Goal: Information Seeking & Learning: Learn about a topic

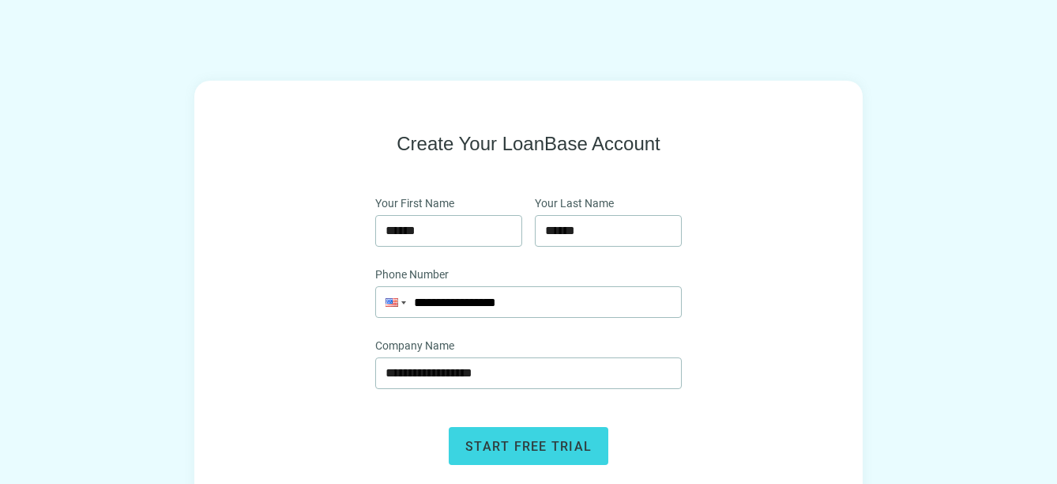
scroll to position [92, 0]
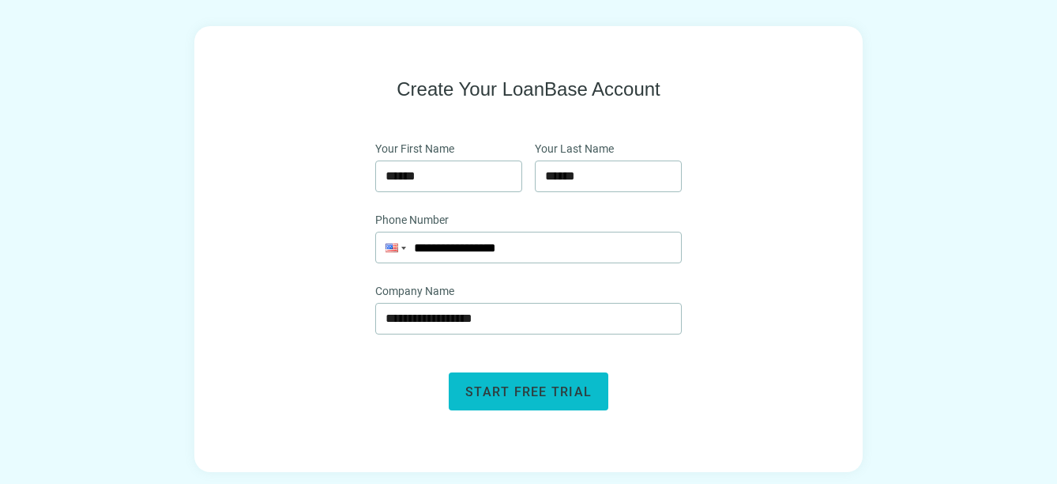
click at [531, 386] on span "Start free trial" at bounding box center [528, 391] width 126 height 15
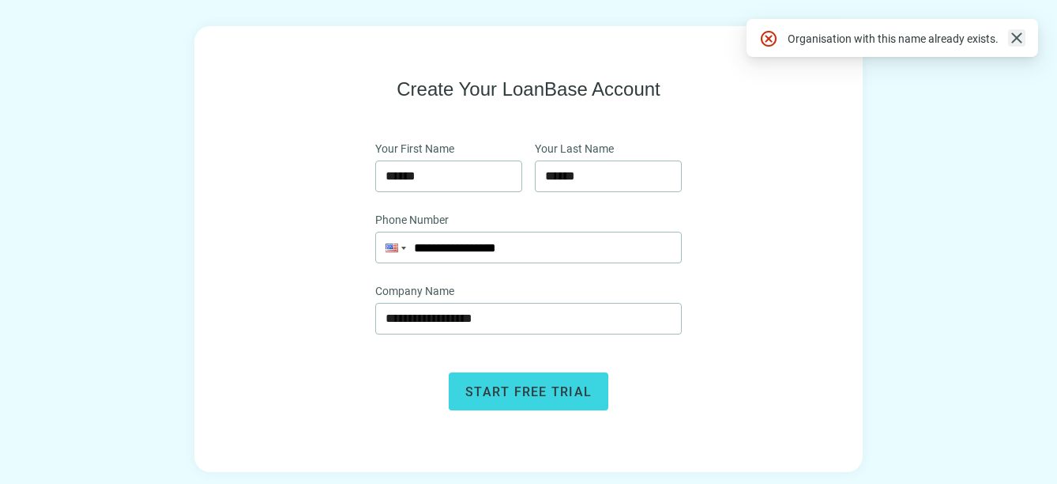
click at [1013, 38] on span "close" at bounding box center [1016, 37] width 19 height 19
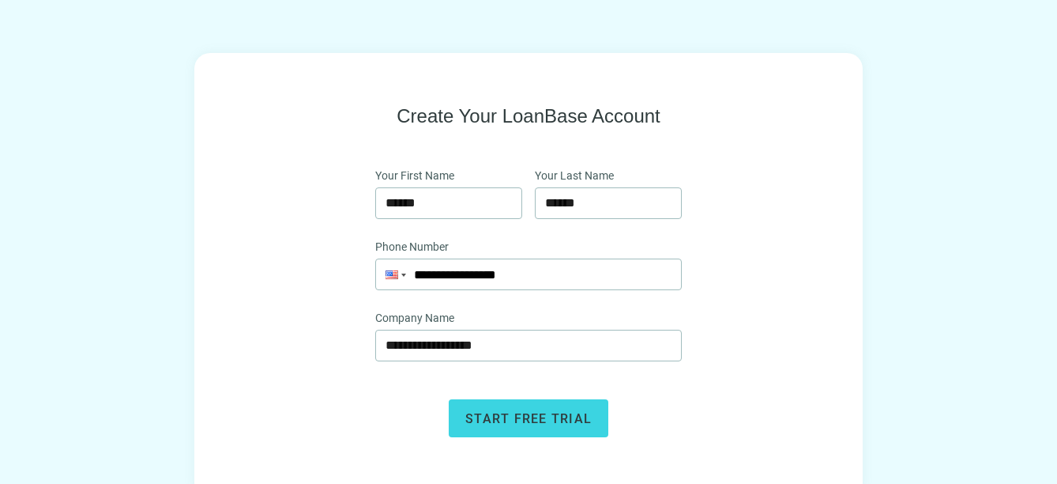
scroll to position [84, 0]
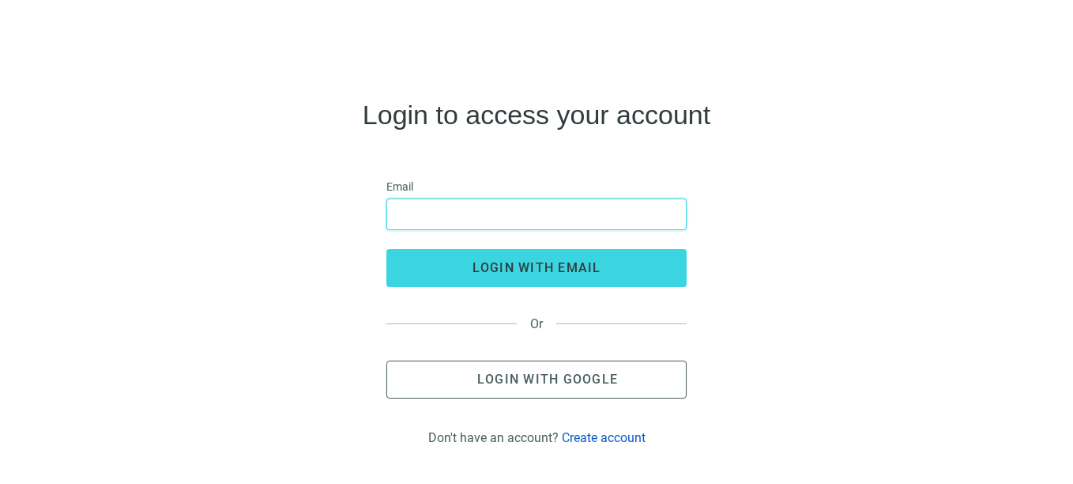
click at [456, 209] on input "email" at bounding box center [537, 214] width 280 height 30
type input "**********"
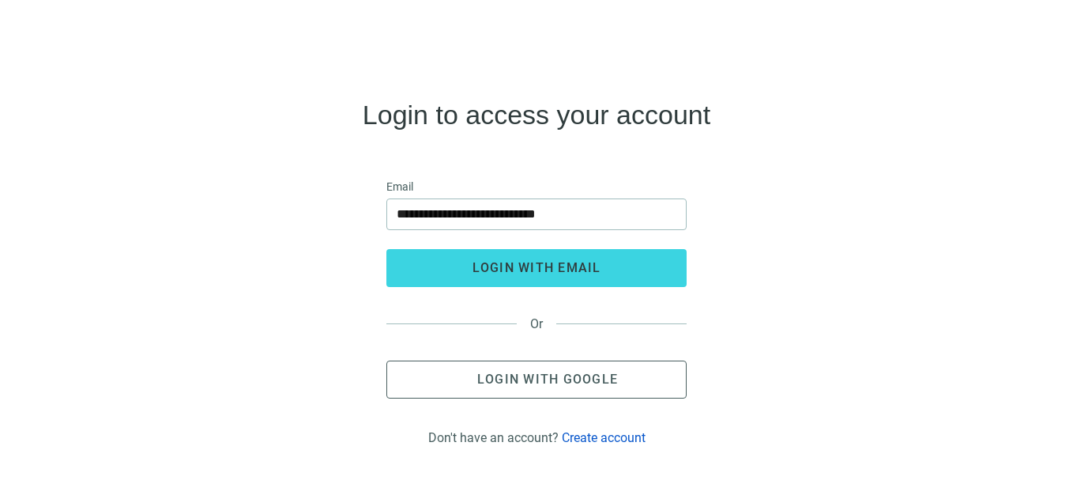
click at [304, 228] on div "**********" at bounding box center [537, 249] width 1048 height 379
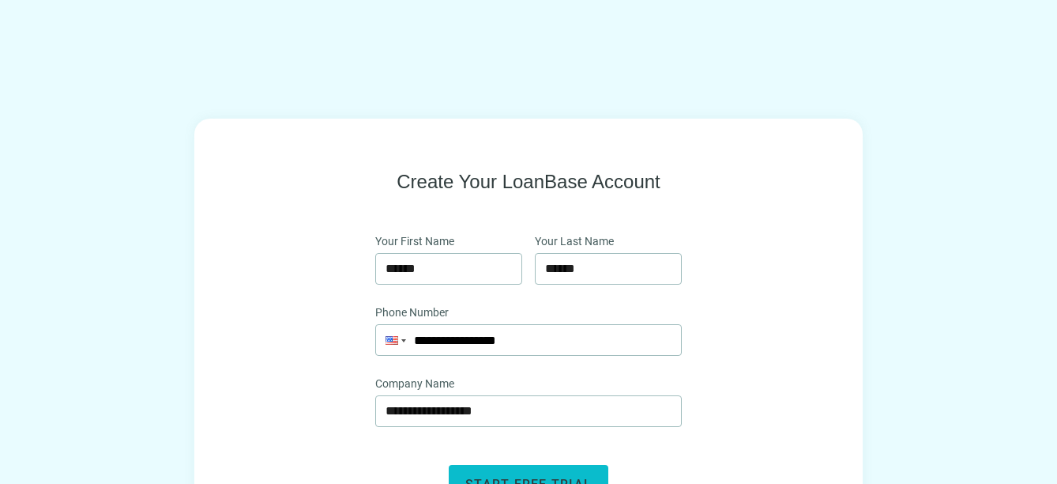
click at [510, 474] on button "Start free trial" at bounding box center [529, 484] width 160 height 38
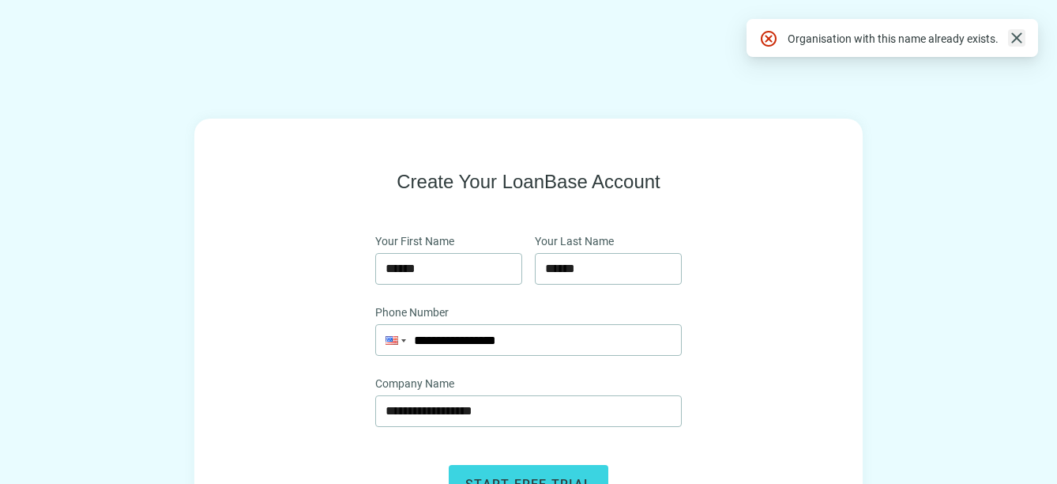
click at [1012, 37] on span "close" at bounding box center [1016, 37] width 19 height 19
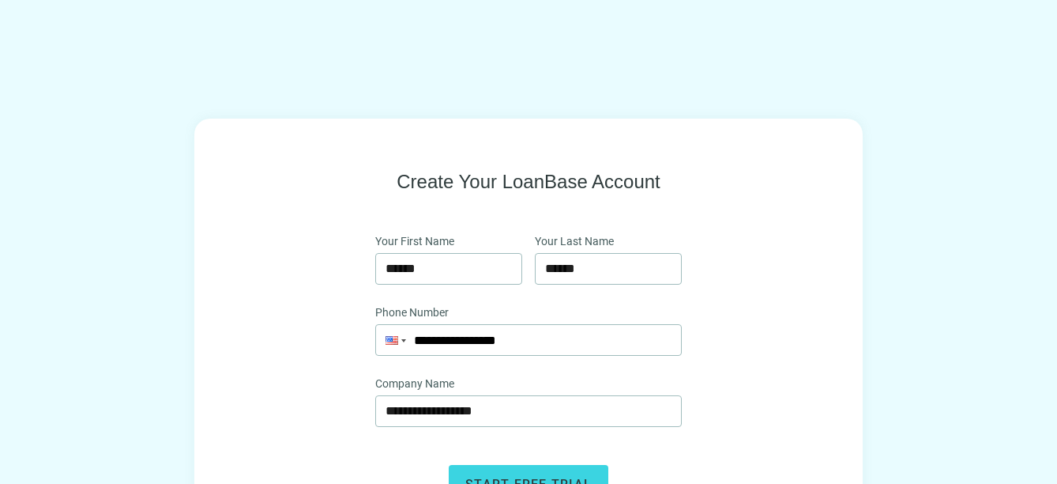
click at [516, 60] on icon at bounding box center [528, 53] width 95 height 16
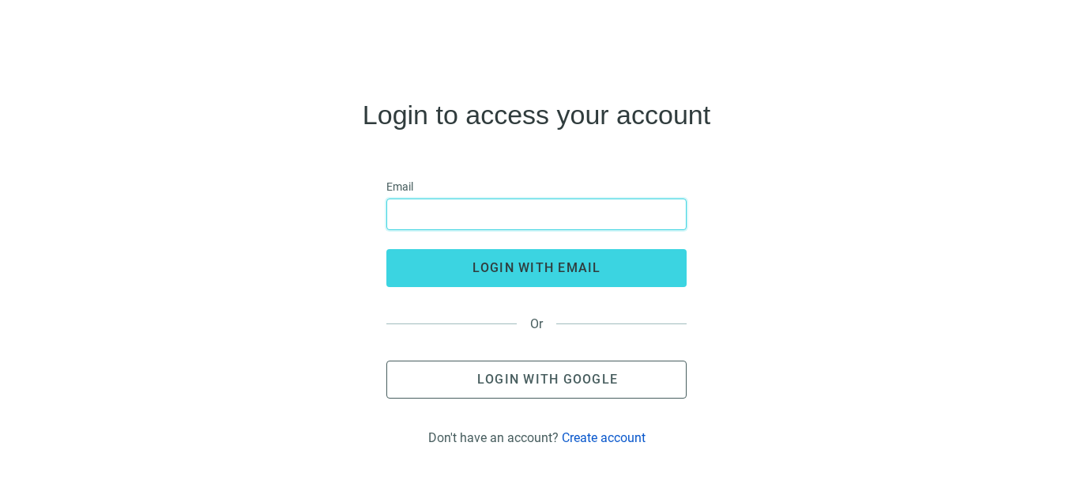
click at [461, 218] on input "email" at bounding box center [537, 214] width 280 height 30
type input "**********"
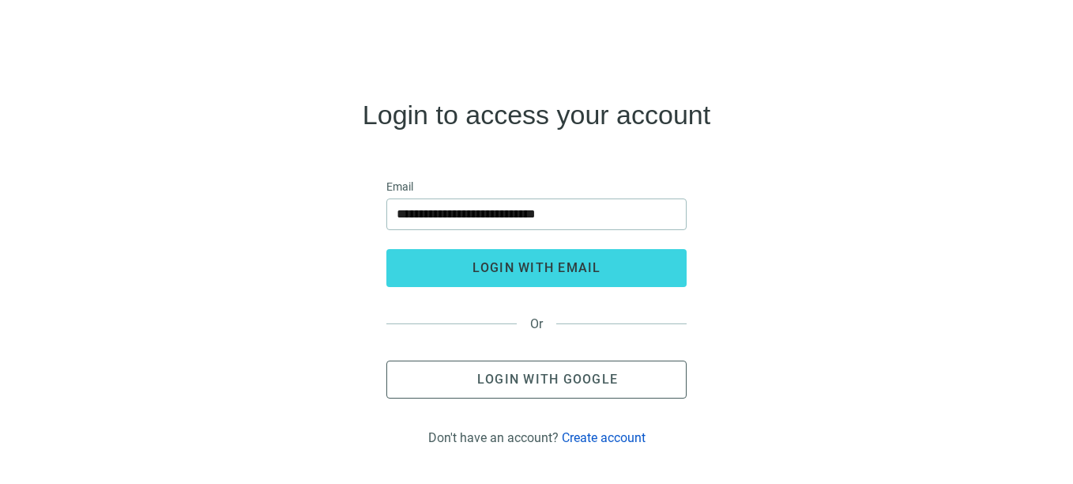
click at [348, 234] on div "**********" at bounding box center [537, 249] width 1048 height 379
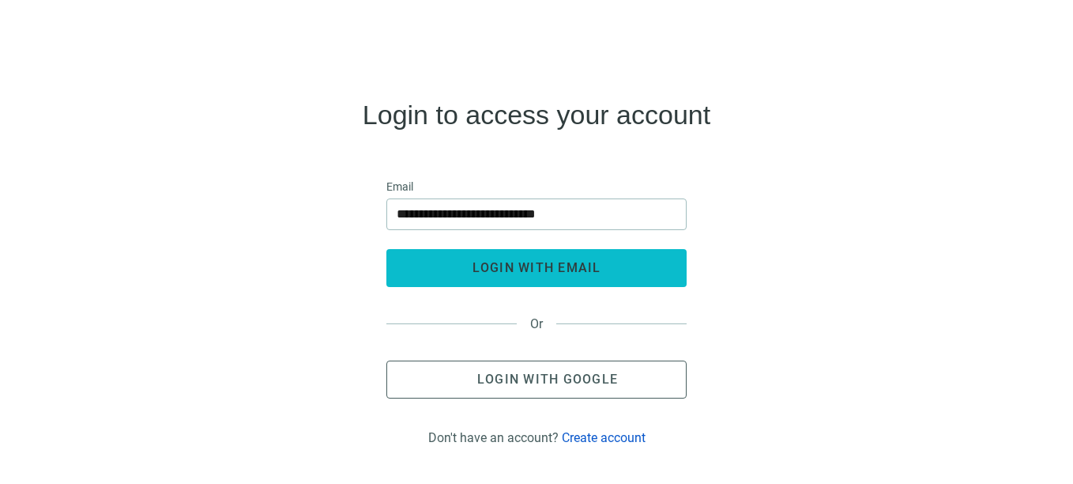
click at [512, 263] on span "login with email" at bounding box center [536, 267] width 129 height 15
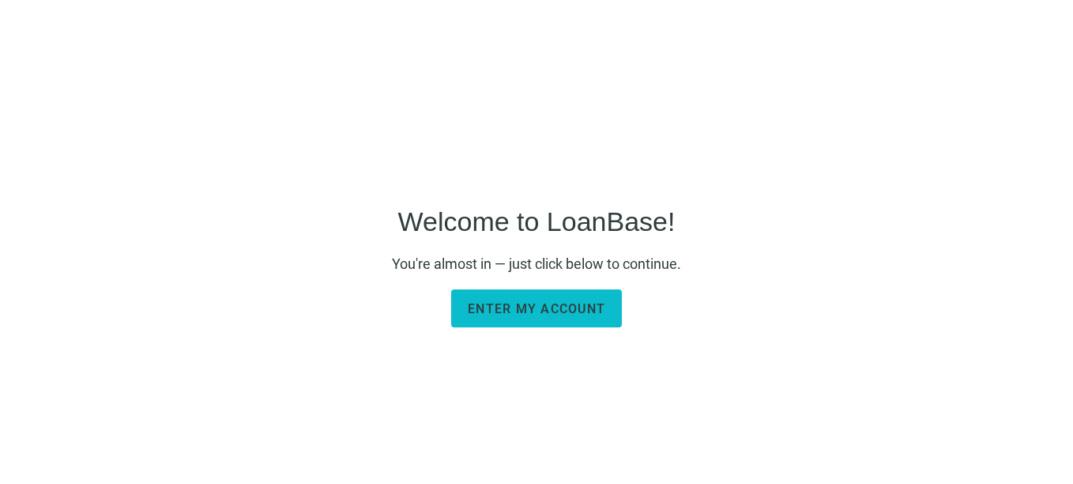
click at [535, 313] on span "Enter my account" at bounding box center [536, 308] width 137 height 15
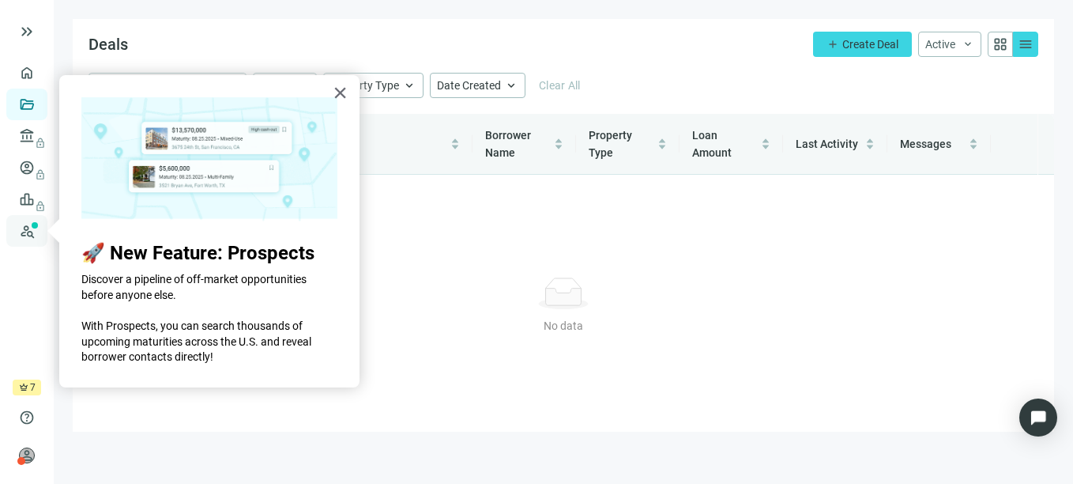
click at [40, 231] on link "Prospects New" at bounding box center [65, 231] width 51 height 32
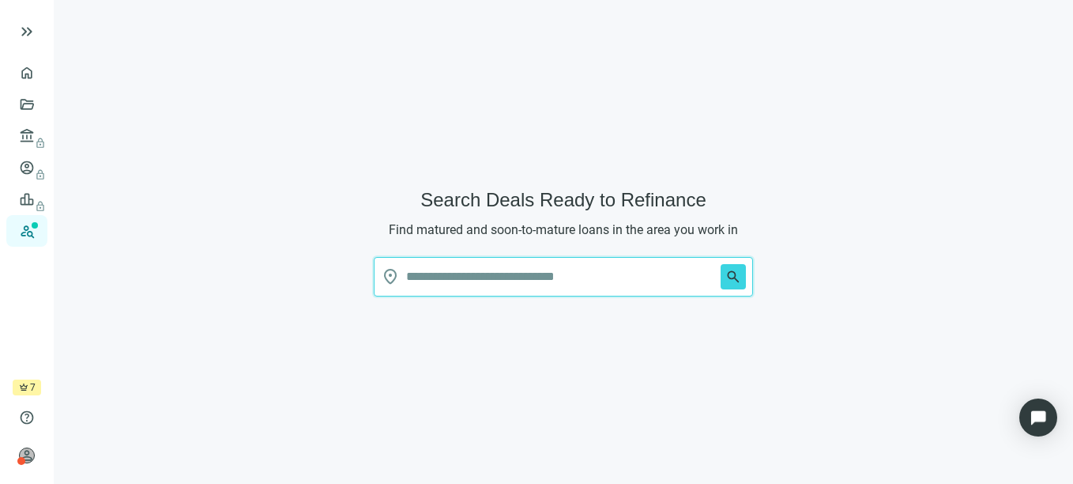
click at [450, 277] on input "text" at bounding box center [560, 277] width 308 height 38
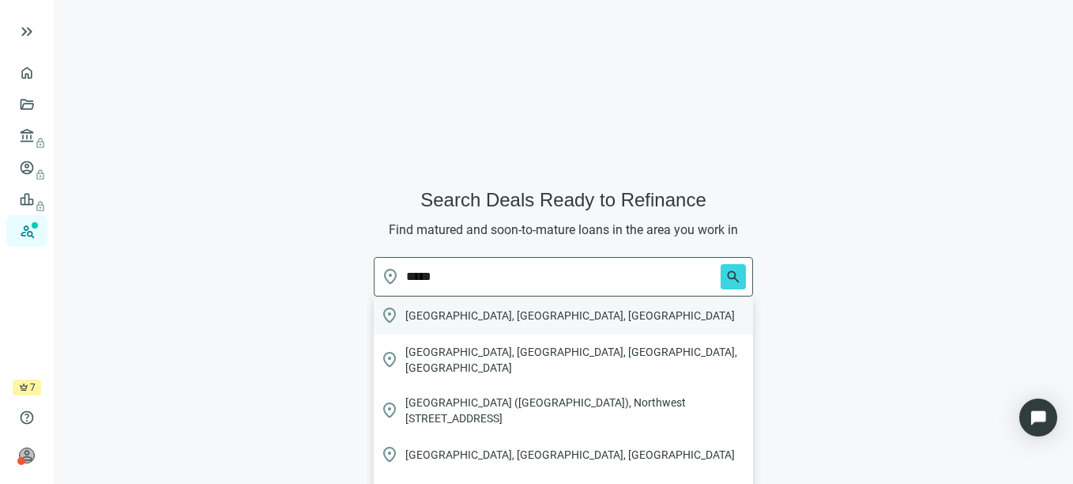
click at [464, 324] on div "location_on [GEOGRAPHIC_DATA], [GEOGRAPHIC_DATA], [GEOGRAPHIC_DATA]" at bounding box center [563, 315] width 379 height 38
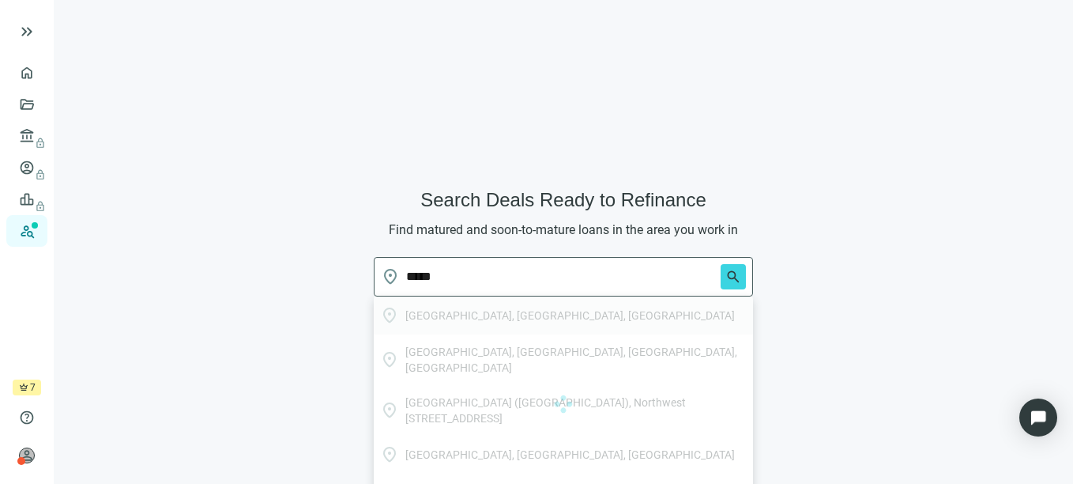
type input "**********"
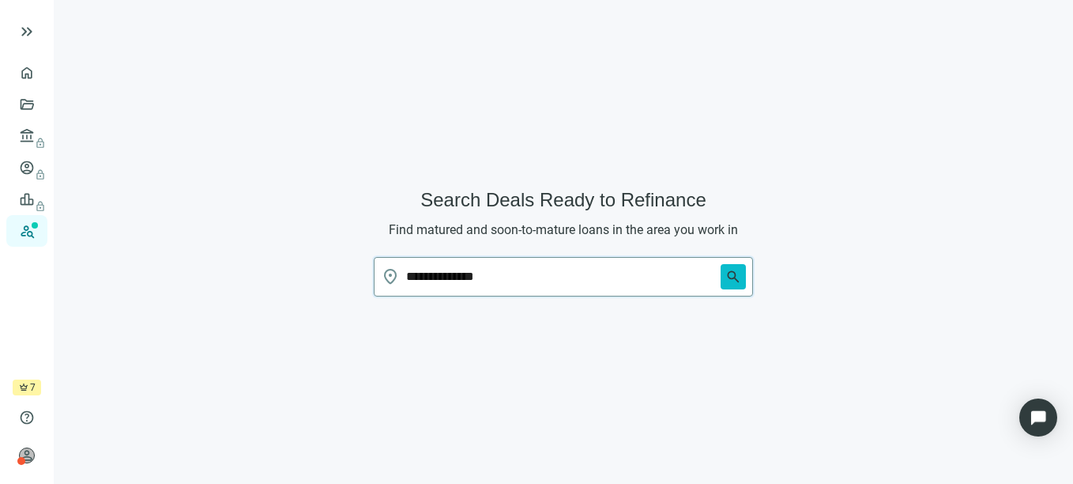
click at [736, 273] on span "search" at bounding box center [733, 277] width 16 height 16
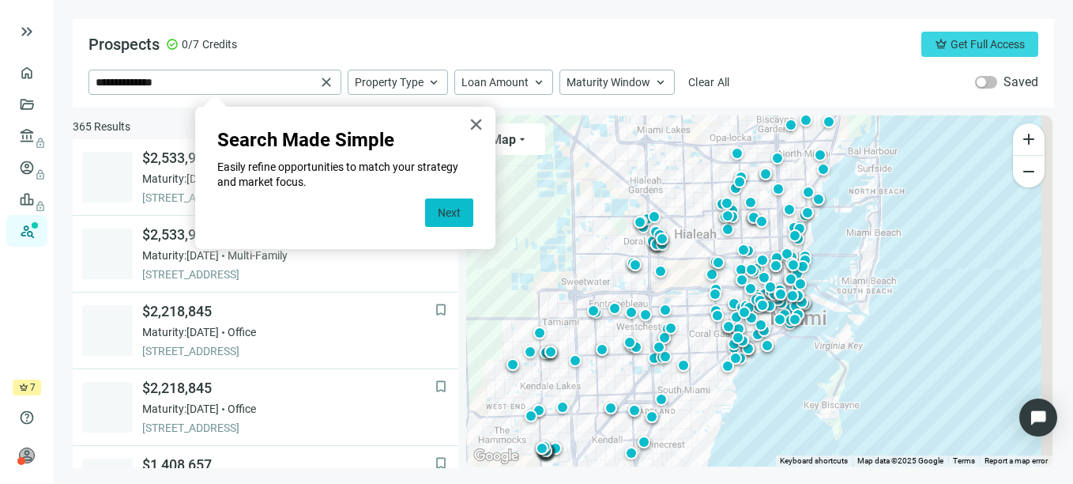
click at [447, 203] on button "Next" at bounding box center [449, 212] width 48 height 28
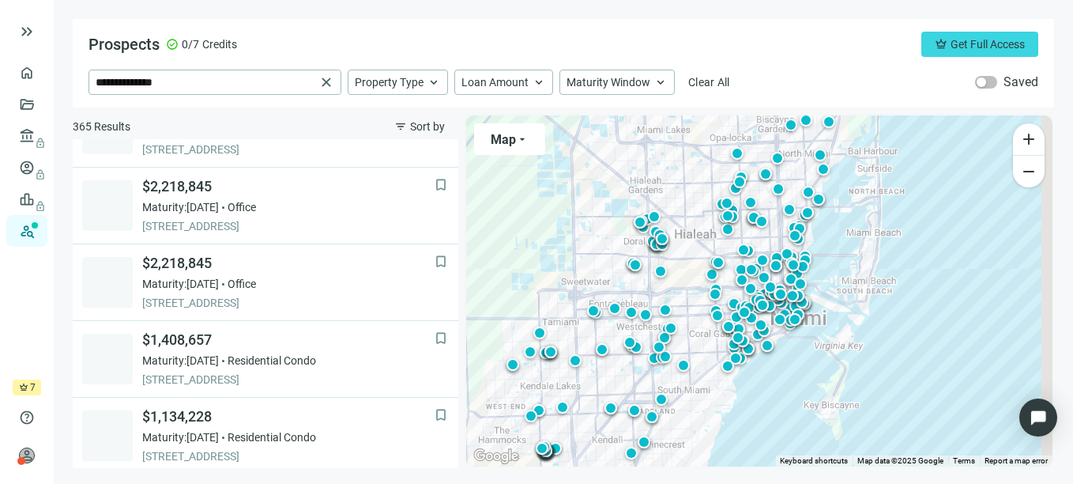
scroll to position [8, 0]
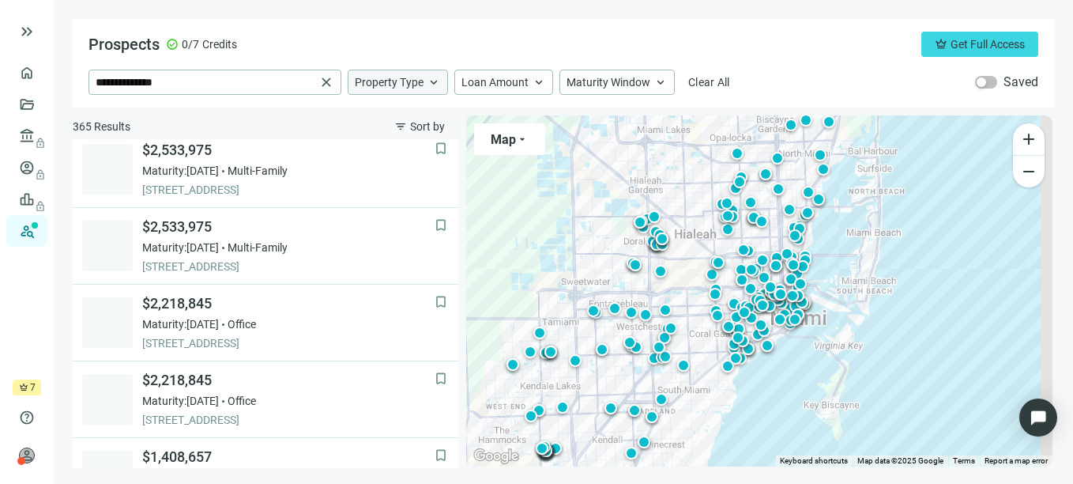
click at [423, 80] on div "Property Type keyboard_arrow_up" at bounding box center [398, 82] width 100 height 25
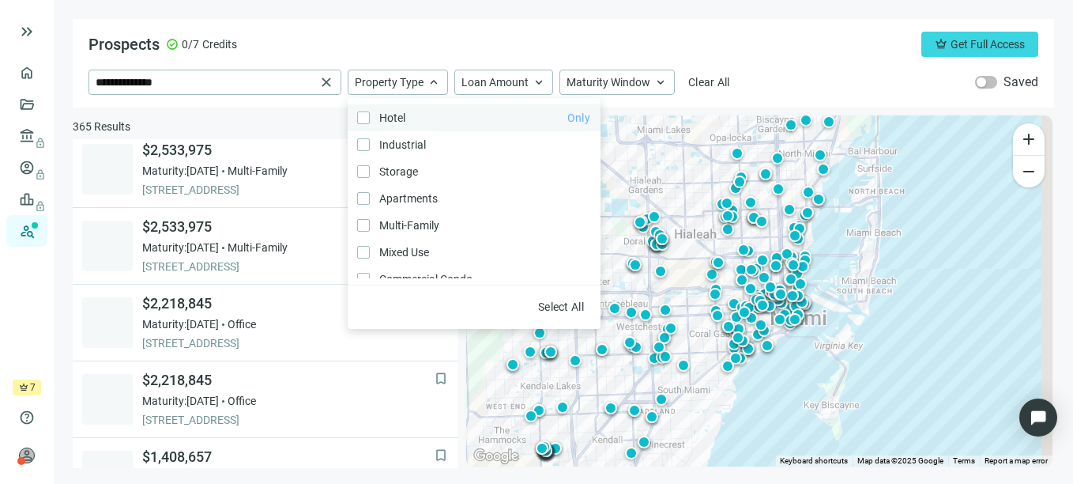
click at [567, 118] on span "Only" at bounding box center [578, 117] width 23 height 13
drag, startPoint x: 559, startPoint y: 118, endPoint x: 566, endPoint y: 307, distance: 189.0
click at [566, 307] on div "Hotel Only Industrial Only Storage Only Apartments Only Multi-Family Only Mixed…" at bounding box center [474, 213] width 253 height 231
click at [566, 307] on span "Clear" at bounding box center [571, 306] width 27 height 13
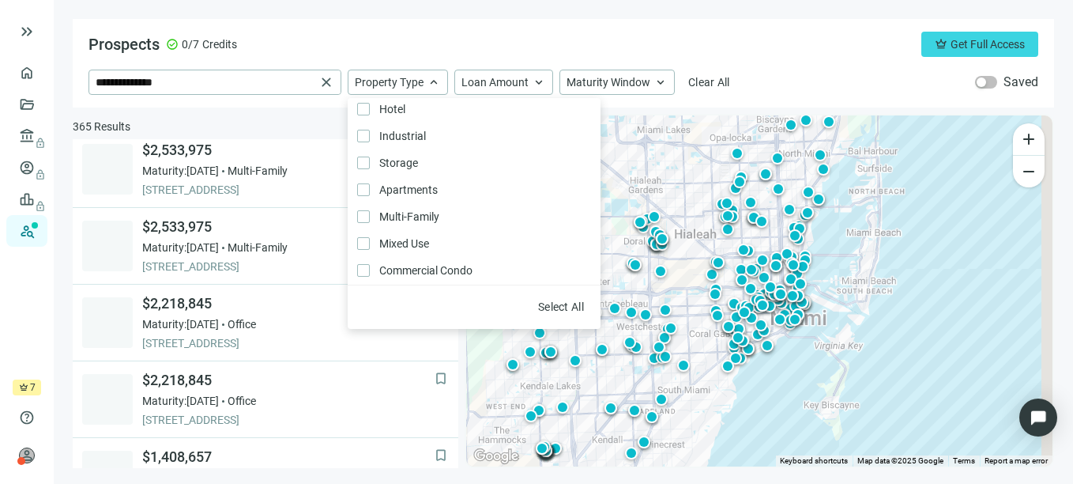
scroll to position [0, 0]
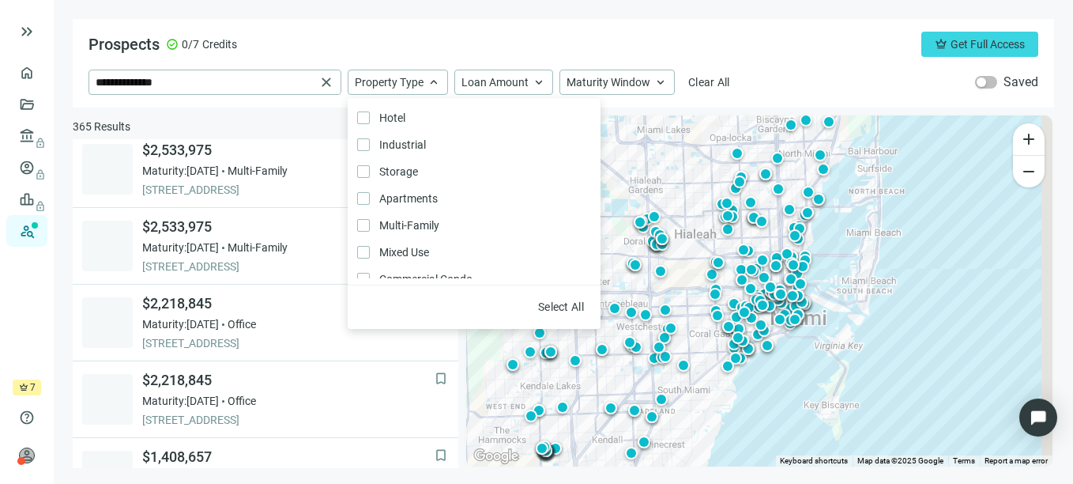
click at [520, 26] on div "**********" at bounding box center [563, 63] width 981 height 88
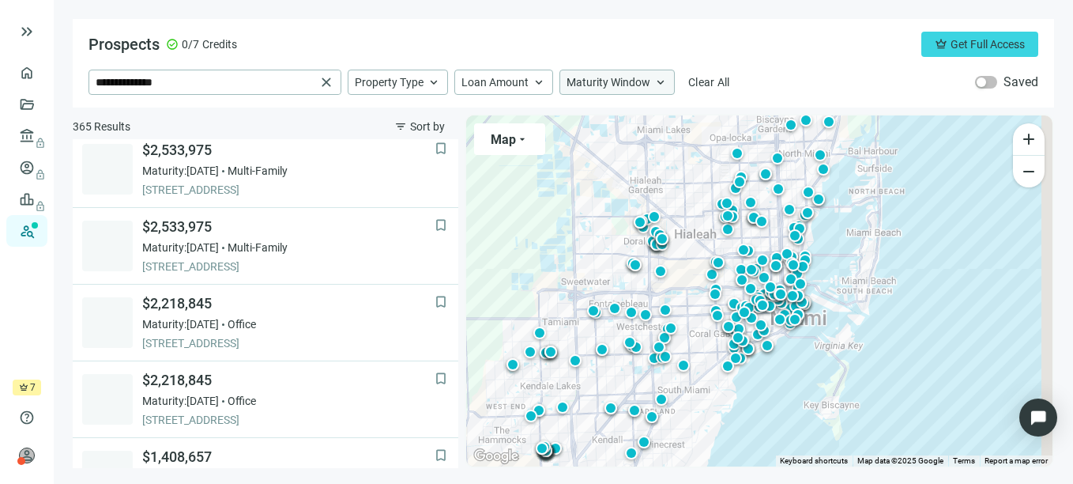
click at [629, 88] on span "Maturity Window" at bounding box center [608, 82] width 84 height 14
click at [630, 37] on div "Prospects check_circle 0/7 Credits crown Get Full Access" at bounding box center [563, 44] width 950 height 25
click at [533, 81] on span "keyboard_arrow_up" at bounding box center [539, 82] width 14 height 14
click at [432, 39] on div "Prospects check_circle 0/7 Credits crown Get Full Access" at bounding box center [563, 44] width 950 height 25
click at [653, 87] on span "keyboard_arrow_up" at bounding box center [660, 82] width 14 height 14
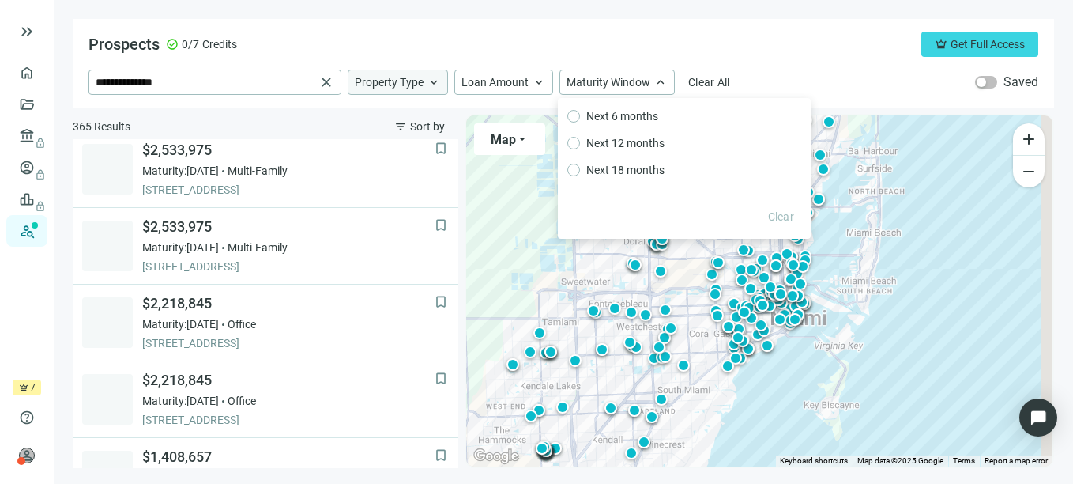
click at [407, 78] on span "Property Type" at bounding box center [389, 82] width 69 height 14
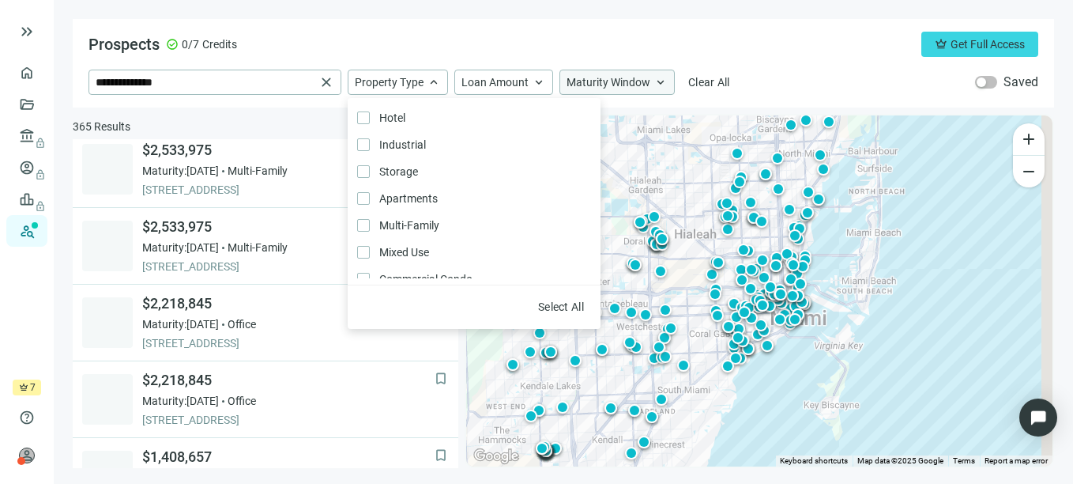
click at [624, 82] on span "Maturity Window" at bounding box center [608, 82] width 84 height 14
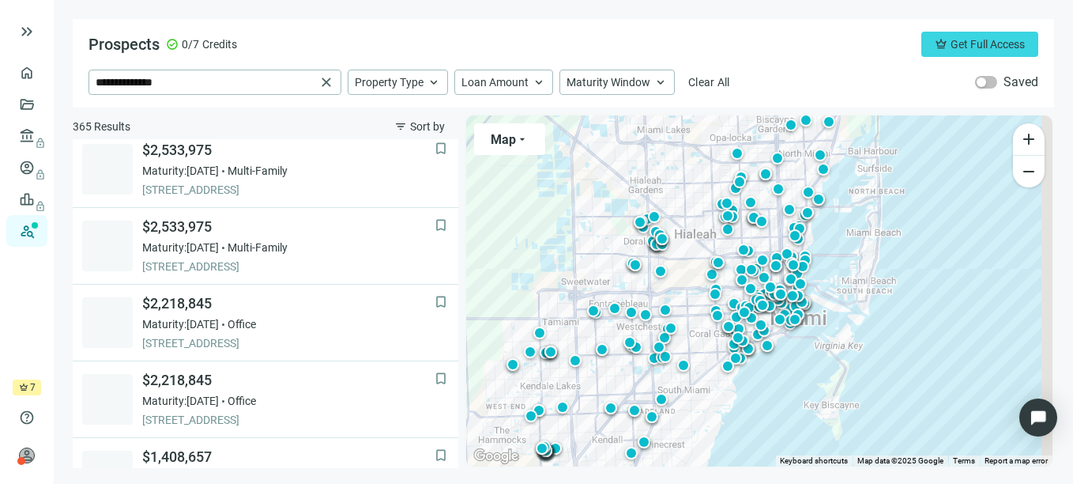
click at [729, 43] on div "Prospects check_circle 0/7 Credits crown Get Full Access" at bounding box center [563, 44] width 950 height 25
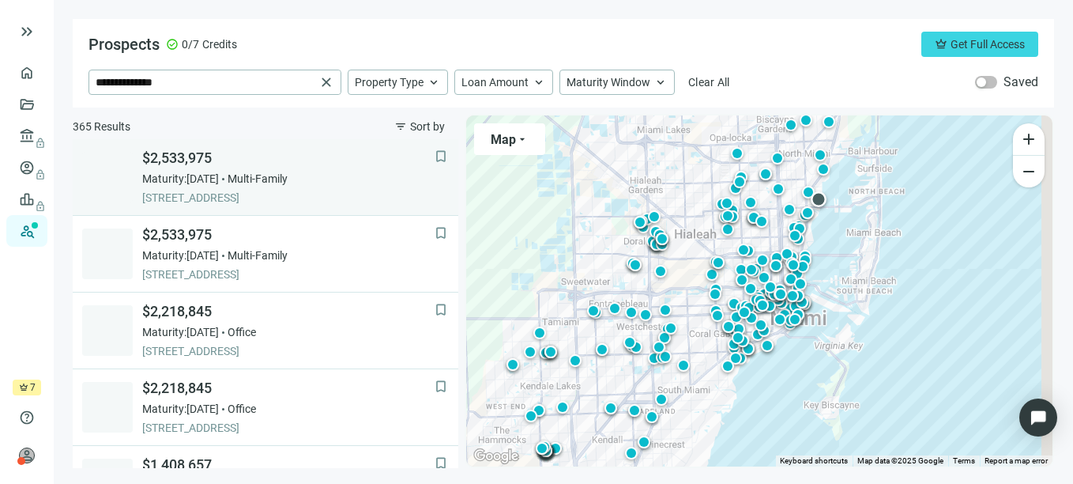
click at [179, 184] on span "Maturity: [DATE]" at bounding box center [180, 179] width 77 height 16
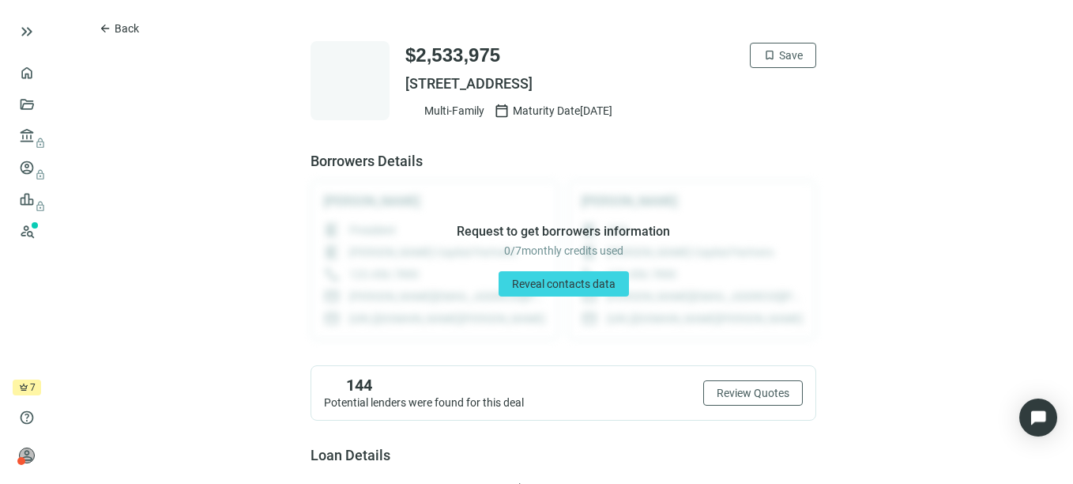
scroll to position [18, 0]
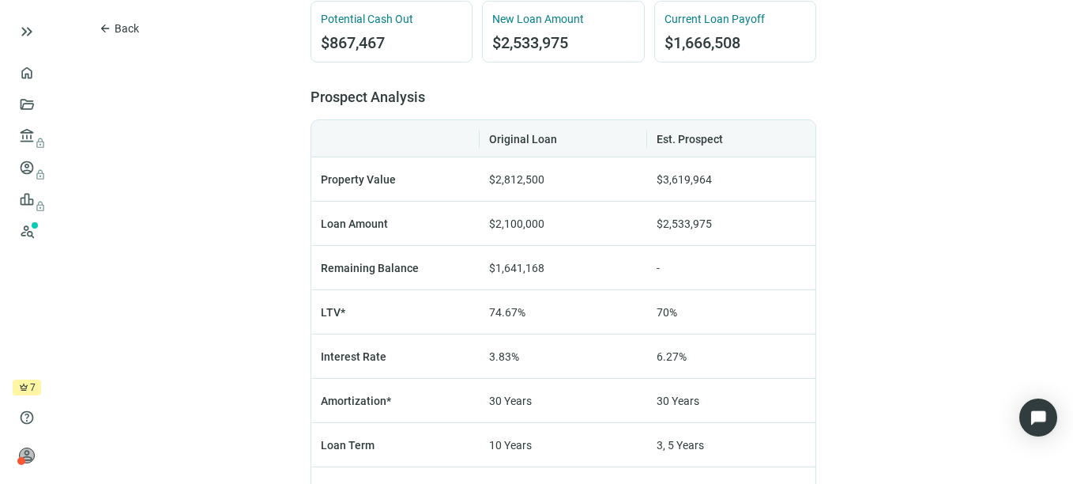
scroll to position [844, 0]
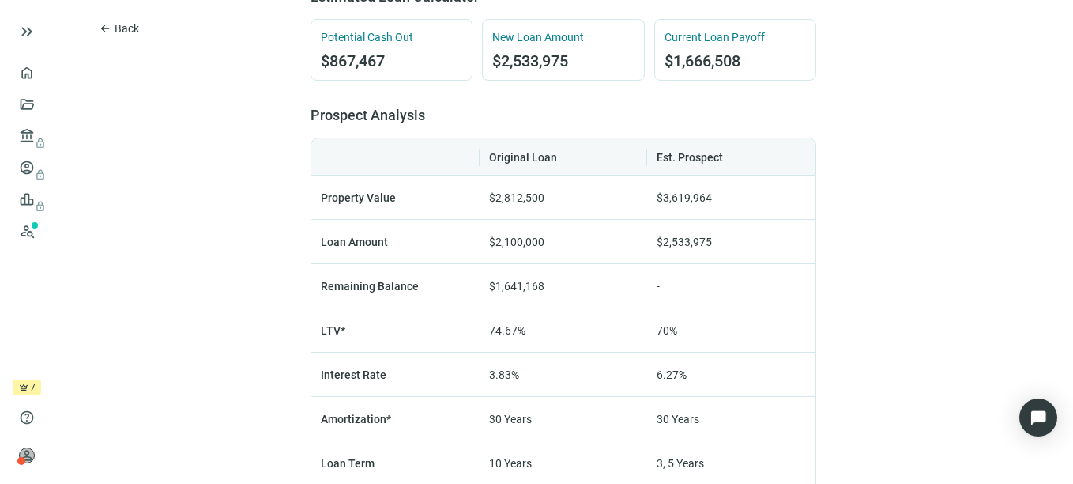
click at [921, 118] on div "arrow_back Back $2,533,975 bookmark Save [STREET_ADDRESS] Multi-Family calendar…" at bounding box center [563, 72] width 1019 height 1833
click at [231, 194] on div "arrow_back Back $2,533,975 bookmark Save [STREET_ADDRESS] Multi-Family calendar…" at bounding box center [563, 72] width 1019 height 1833
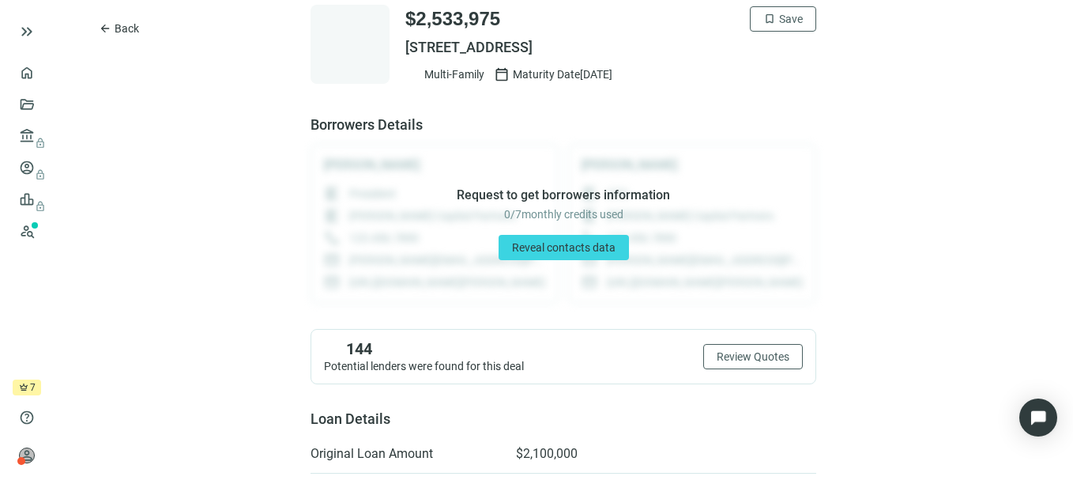
scroll to position [0, 0]
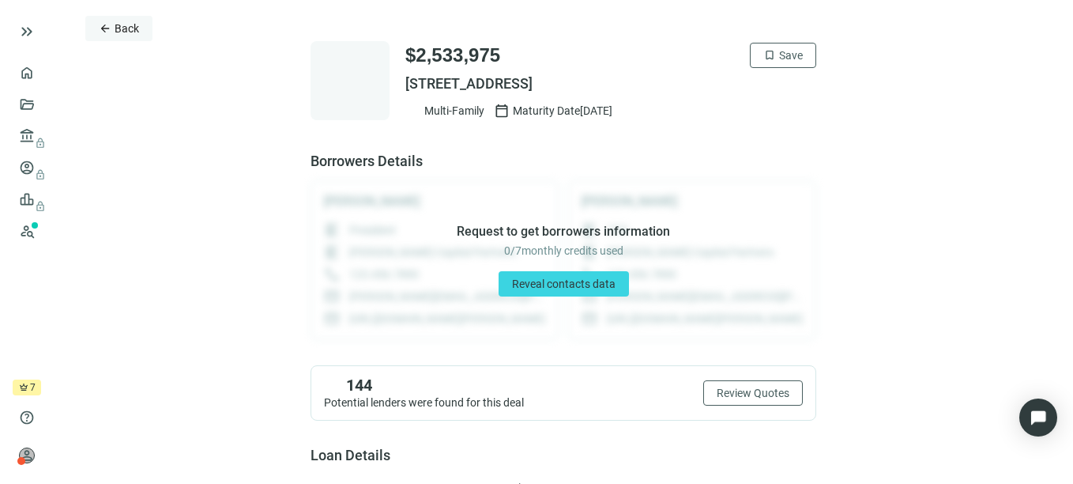
click at [121, 32] on span "Back" at bounding box center [127, 28] width 24 height 13
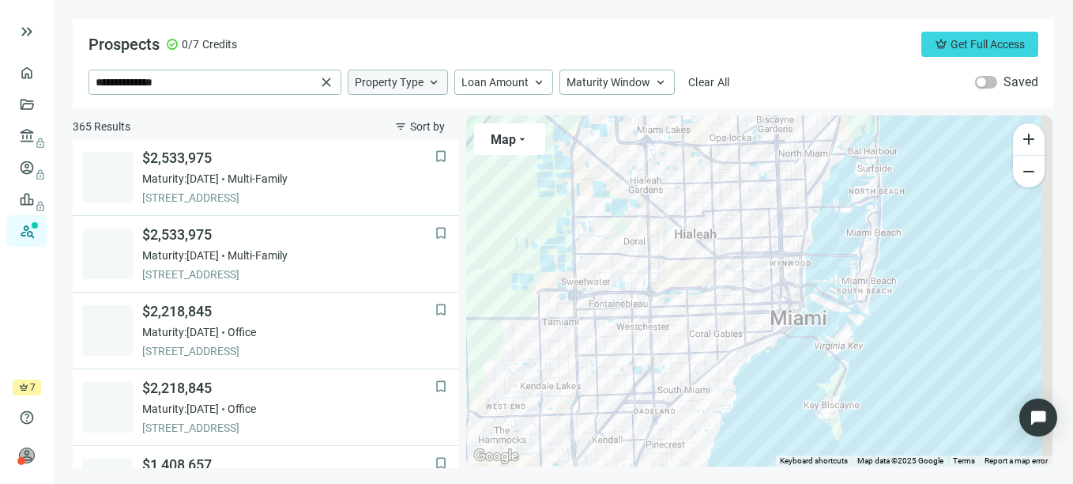
click at [423, 78] on div "Property Type keyboard_arrow_up" at bounding box center [398, 82] width 100 height 25
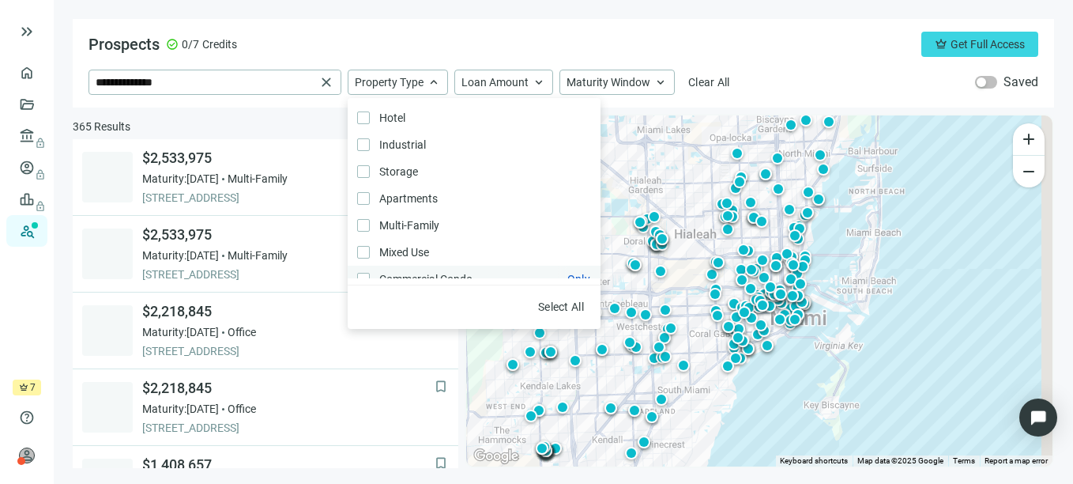
click at [364, 275] on div "Hotel Only Industrial Only Storage Only Apartments Only Multi-Family Only Mixed…" at bounding box center [474, 346] width 253 height 484
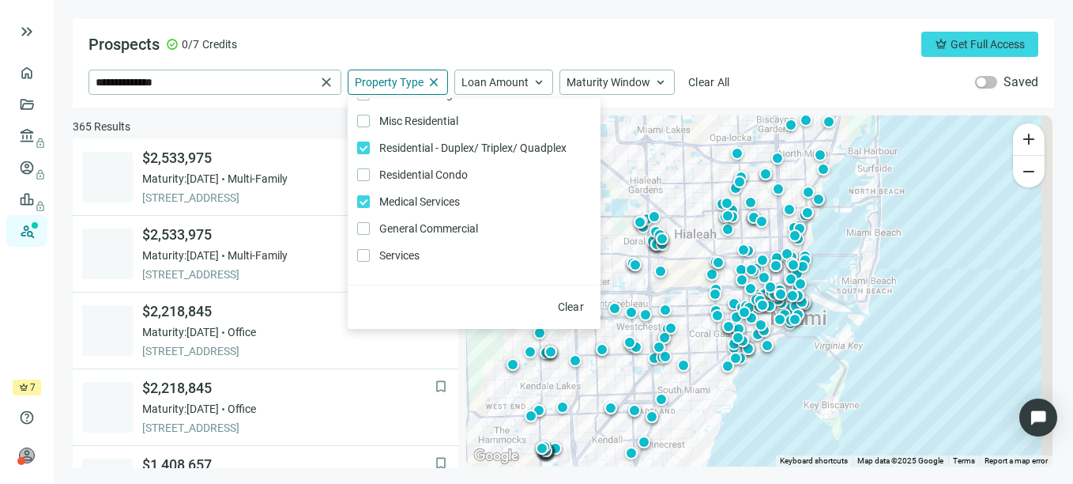
scroll to position [337, 0]
click at [784, 48] on div "Prospects check_circle 0/7 Credits crown Get Full Access" at bounding box center [563, 44] width 950 height 25
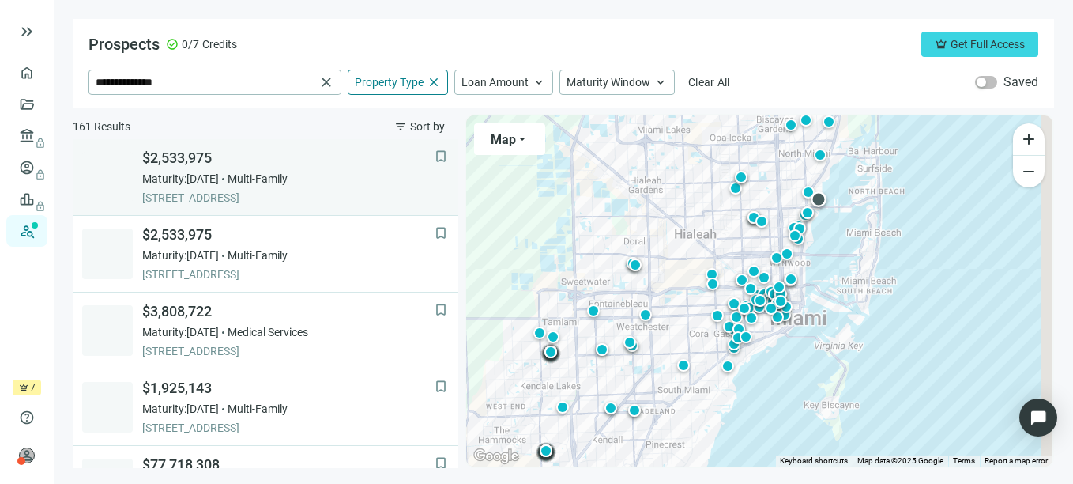
click at [288, 183] on span "Multi-Family" at bounding box center [258, 179] width 60 height 16
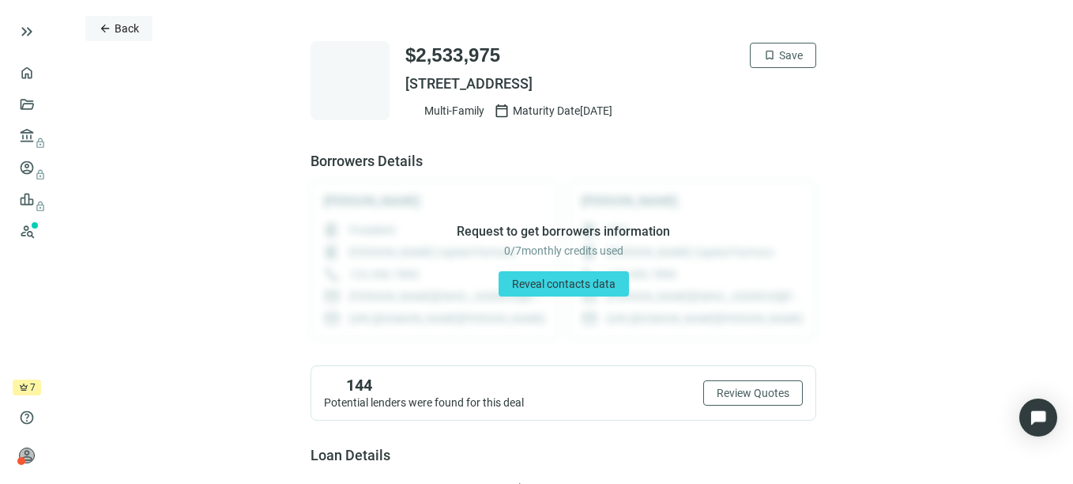
click at [111, 26] on button "arrow_back Back" at bounding box center [118, 28] width 67 height 25
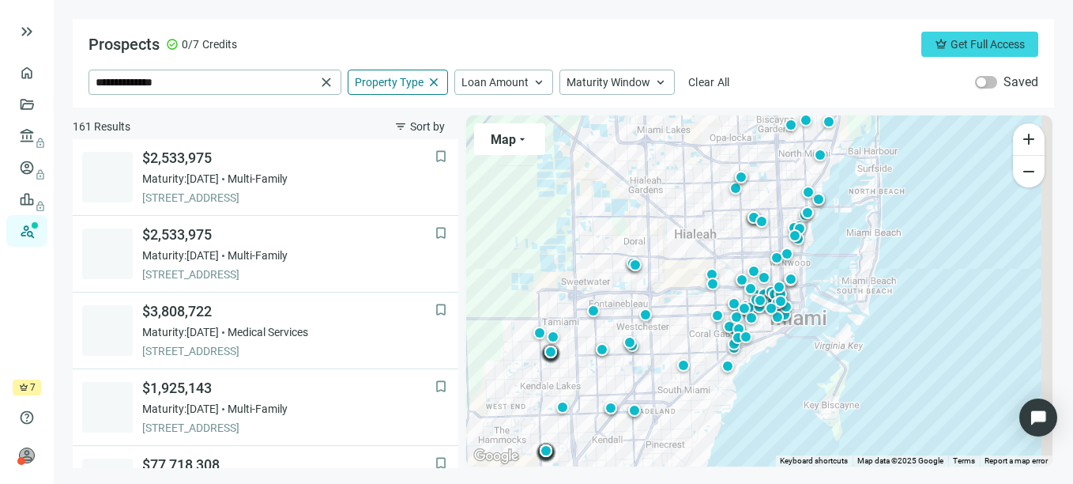
click at [819, 43] on div "Prospects check_circle 0/7 Credits crown Get Full Access" at bounding box center [563, 44] width 950 height 25
click at [220, 92] on input "**********" at bounding box center [206, 82] width 220 height 24
drag, startPoint x: 220, startPoint y: 92, endPoint x: 78, endPoint y: 87, distance: 141.5
click at [78, 87] on div "**********" at bounding box center [563, 63] width 981 height 88
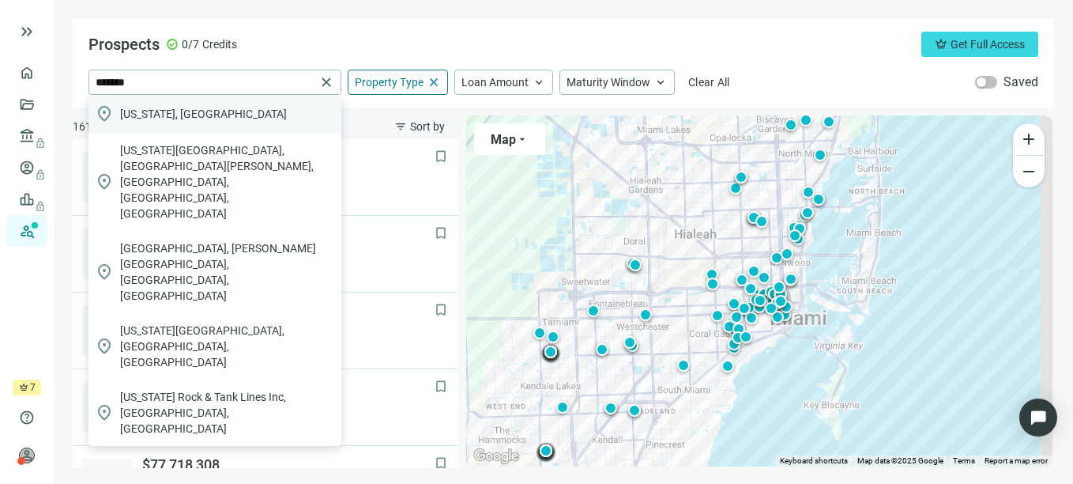
click at [158, 108] on span "[US_STATE], [GEOGRAPHIC_DATA]" at bounding box center [203, 114] width 167 height 16
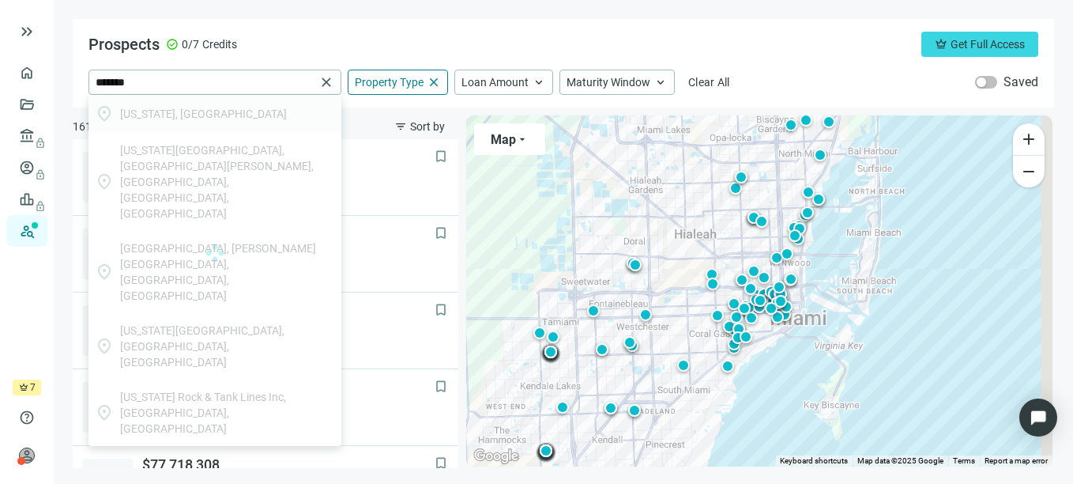
type input "**********"
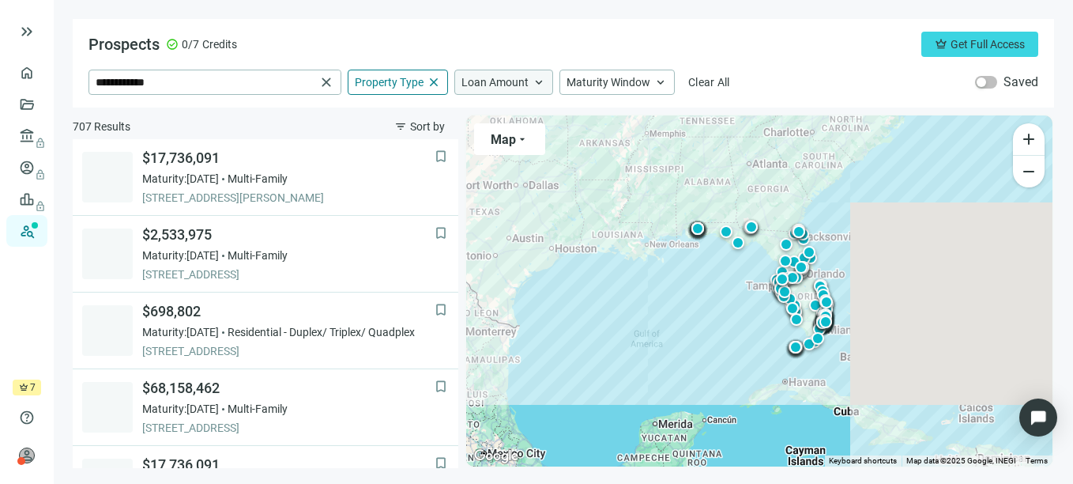
click at [532, 76] on span "keyboard_arrow_up" at bounding box center [539, 82] width 14 height 14
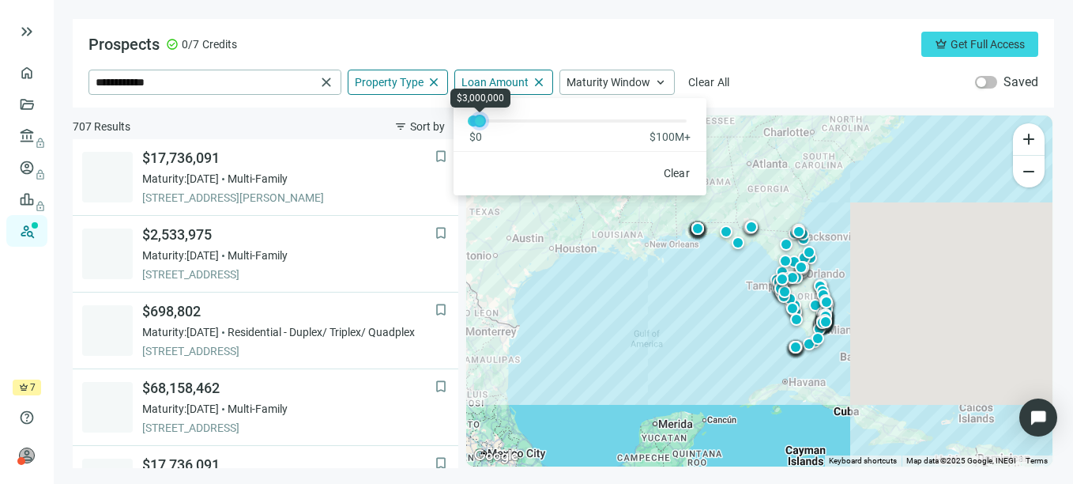
drag, startPoint x: 472, startPoint y: 115, endPoint x: 478, endPoint y: 121, distance: 8.4
click at [478, 121] on div at bounding box center [480, 121] width 8 height 8
click at [670, 171] on span "Clear" at bounding box center [677, 173] width 27 height 13
click at [392, 78] on span "Property Type" at bounding box center [389, 82] width 69 height 14
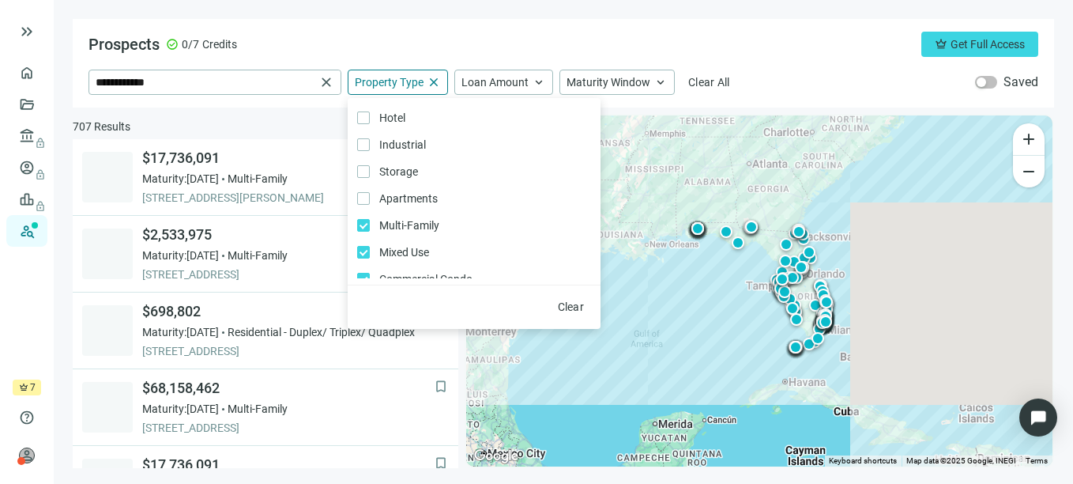
click at [374, 47] on div "Prospects check_circle 0/7 Credits crown Get Full Access" at bounding box center [563, 44] width 950 height 25
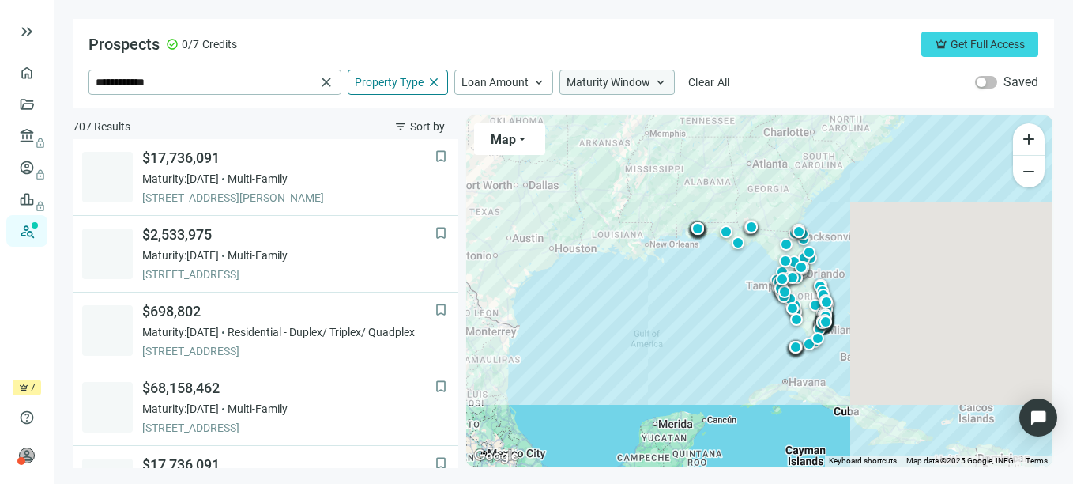
click at [608, 77] on span "Maturity Window" at bounding box center [608, 82] width 84 height 14
click at [477, 28] on div "**********" at bounding box center [563, 63] width 981 height 88
click at [343, 40] on div "Prospects check_circle 0/7 Credits crown Get Full Access" at bounding box center [563, 44] width 950 height 25
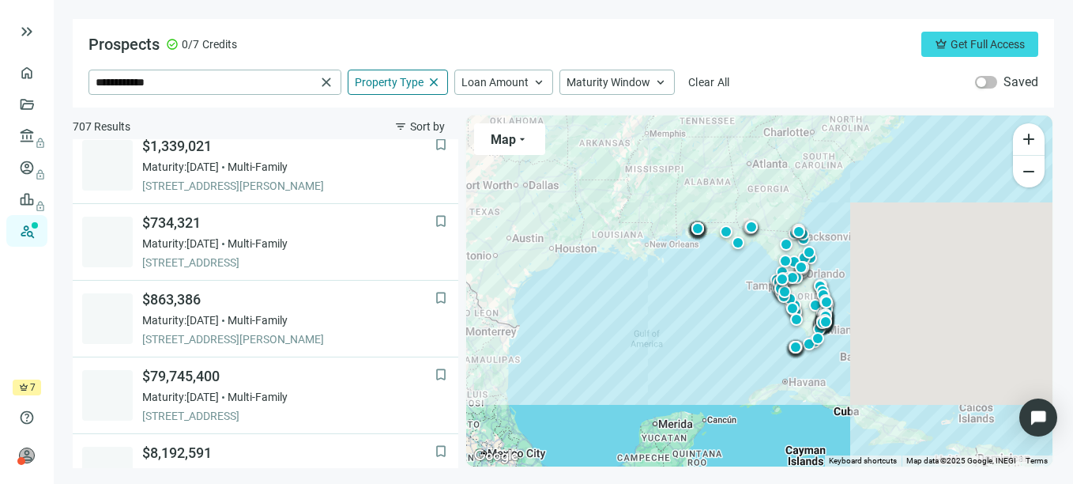
scroll to position [1090, 0]
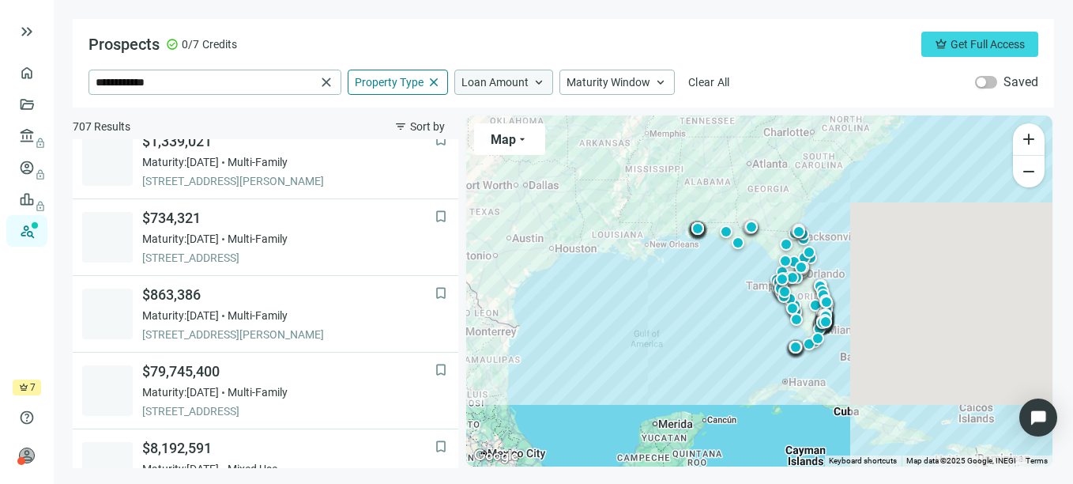
click at [507, 73] on div "Loan Amount keyboard_arrow_up" at bounding box center [503, 82] width 99 height 25
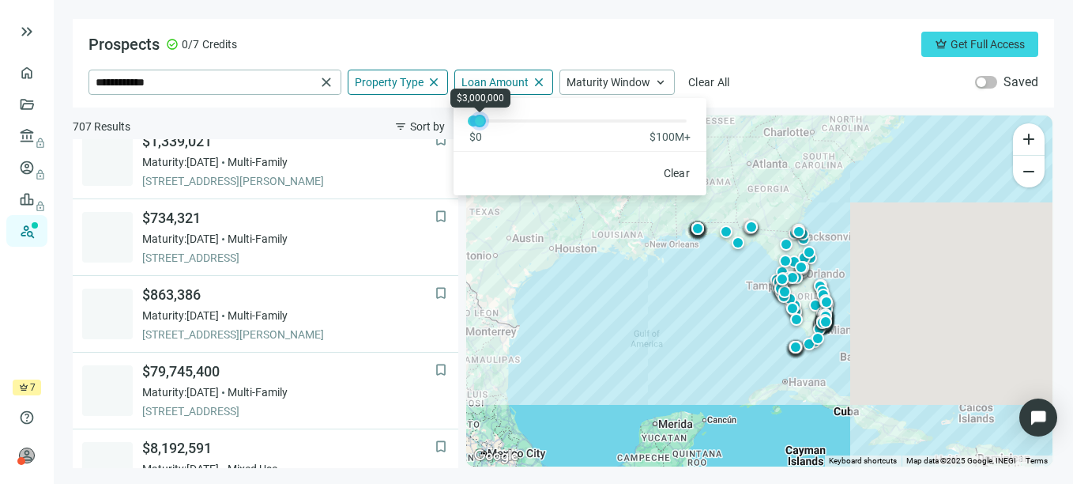
click at [483, 120] on div at bounding box center [480, 121] width 8 height 8
click at [499, 47] on div "Prospects check_circle 0/7 Credits crown Get Full Access" at bounding box center [563, 44] width 950 height 25
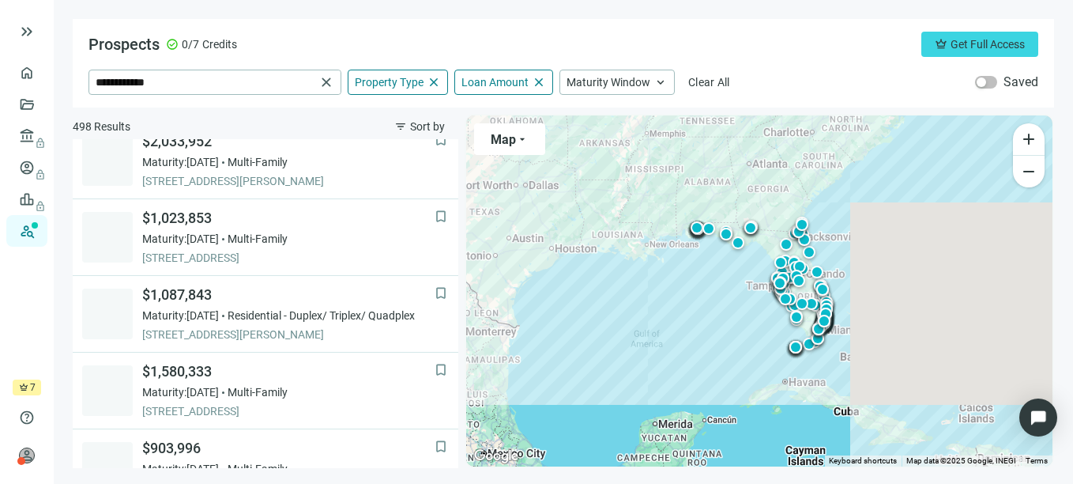
scroll to position [783, 0]
click at [495, 85] on span "Loan Amount" at bounding box center [494, 82] width 67 height 14
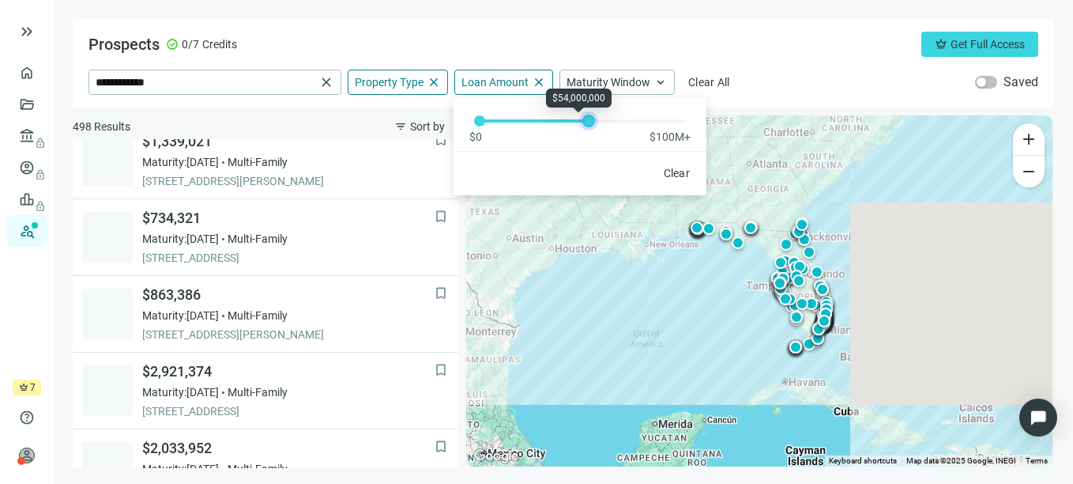
drag, startPoint x: 472, startPoint y: 119, endPoint x: 619, endPoint y: 101, distance: 148.0
click at [619, 101] on body "**********" at bounding box center [536, 242] width 1073 height 484
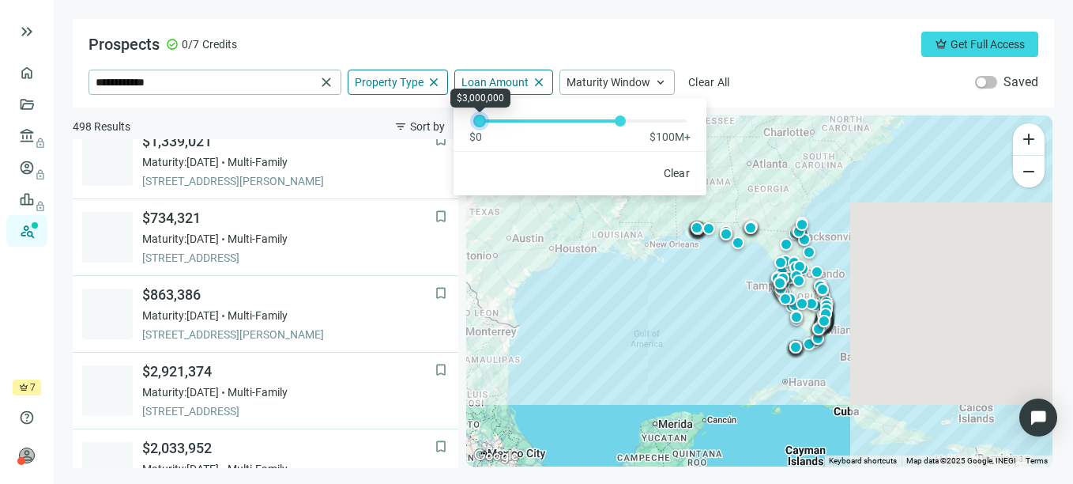
click at [480, 123] on div at bounding box center [480, 121] width 8 height 8
click at [529, 46] on div "Prospects check_circle 0/7 Credits crown Get Full Access" at bounding box center [563, 44] width 950 height 25
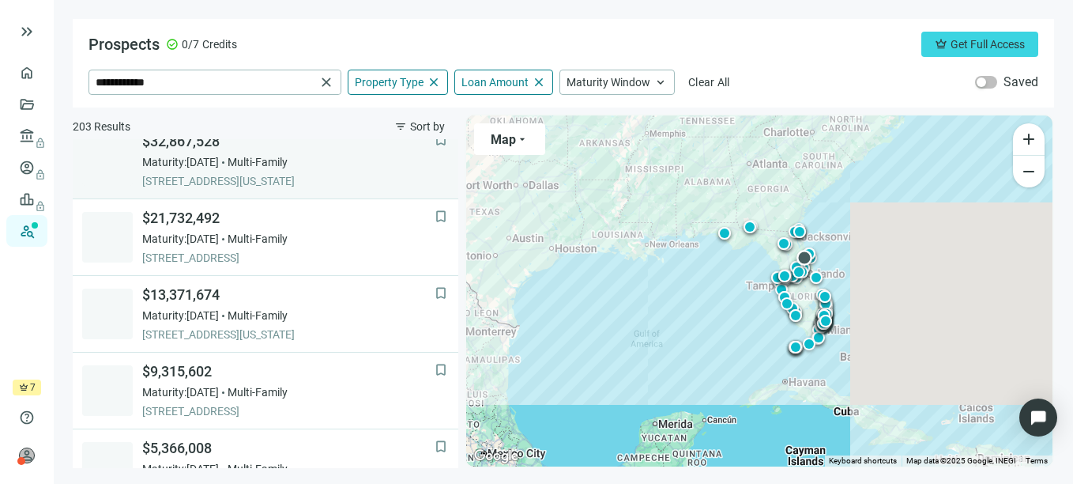
click at [258, 180] on span "[STREET_ADDRESS][US_STATE]" at bounding box center [288, 181] width 292 height 16
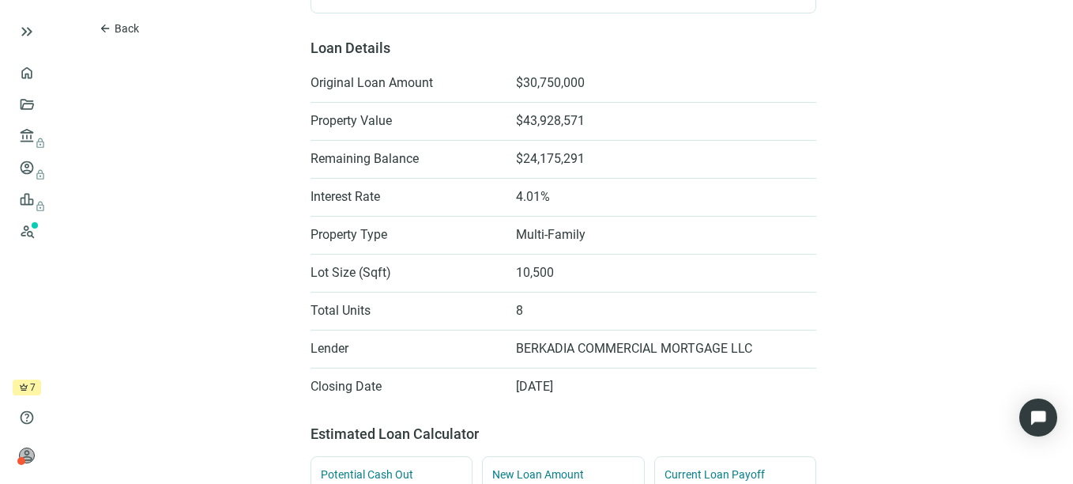
scroll to position [413, 0]
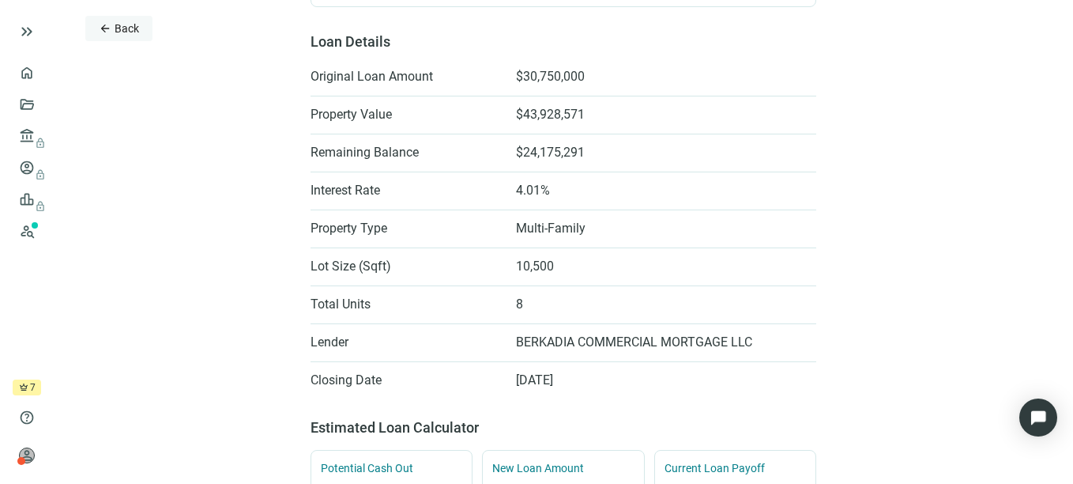
click at [124, 26] on span "Back" at bounding box center [127, 28] width 24 height 13
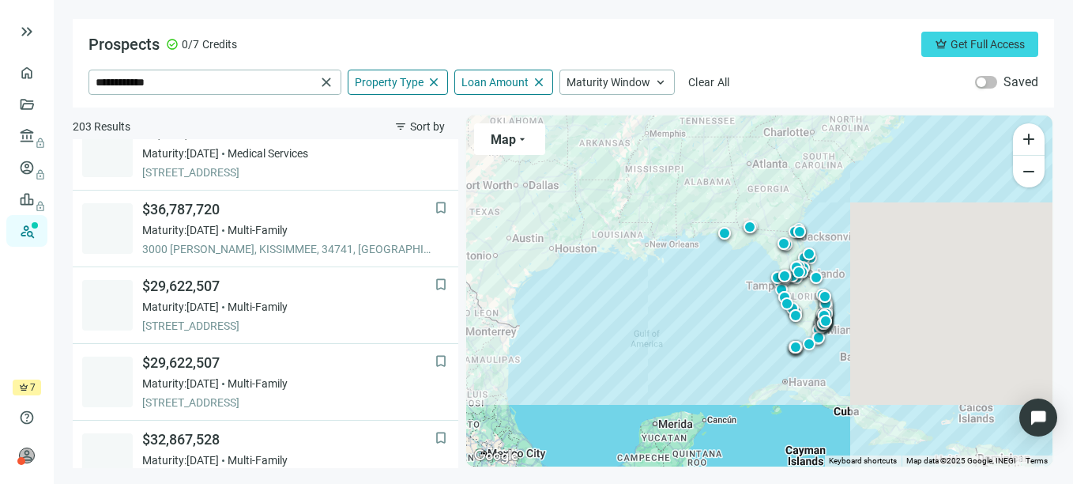
scroll to position [766, 0]
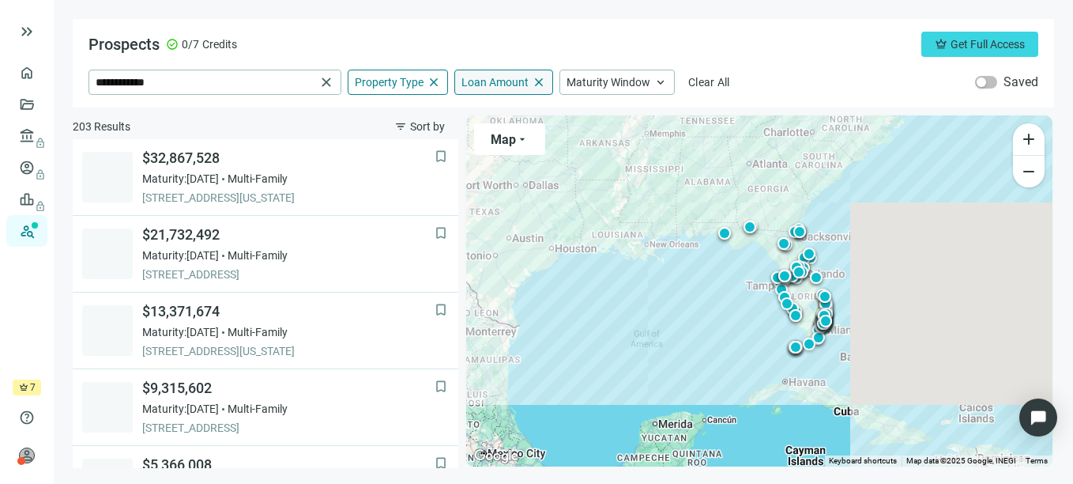
click at [492, 84] on span "Loan Amount" at bounding box center [494, 82] width 67 height 14
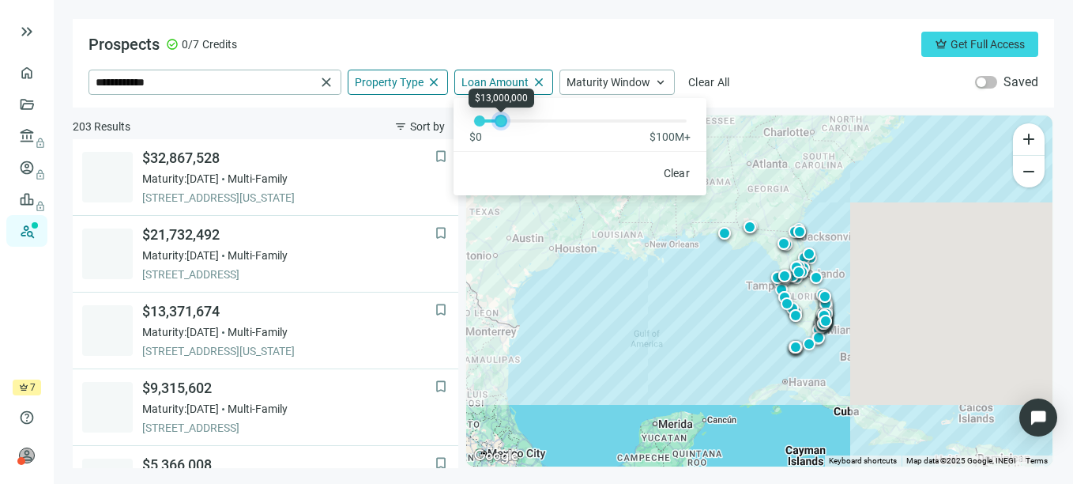
drag, startPoint x: 620, startPoint y: 120, endPoint x: 501, endPoint y: 123, distance: 119.3
click at [501, 123] on div at bounding box center [501, 121] width 8 height 8
click at [770, 35] on div "Prospects check_circle 0/7 Credits crown Get Full Access" at bounding box center [563, 44] width 950 height 25
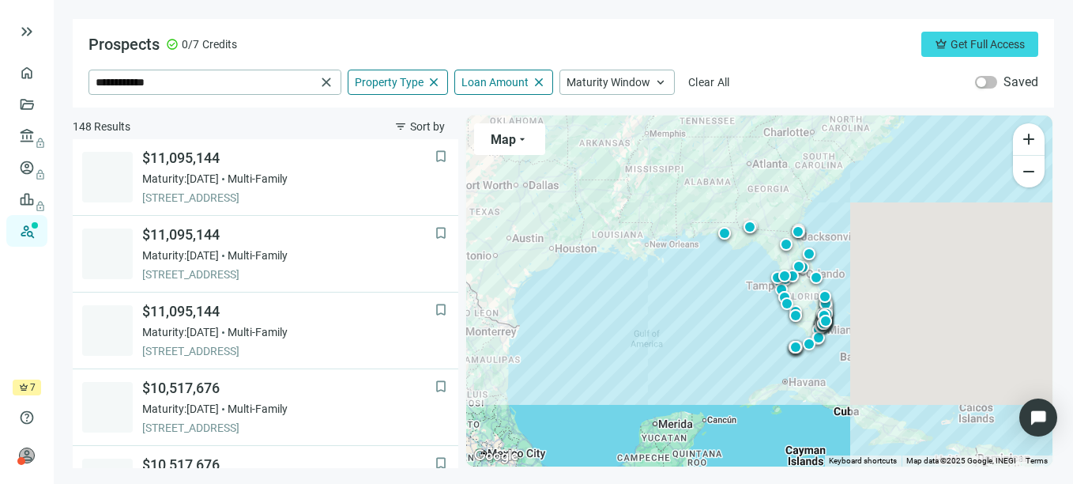
scroll to position [77, 0]
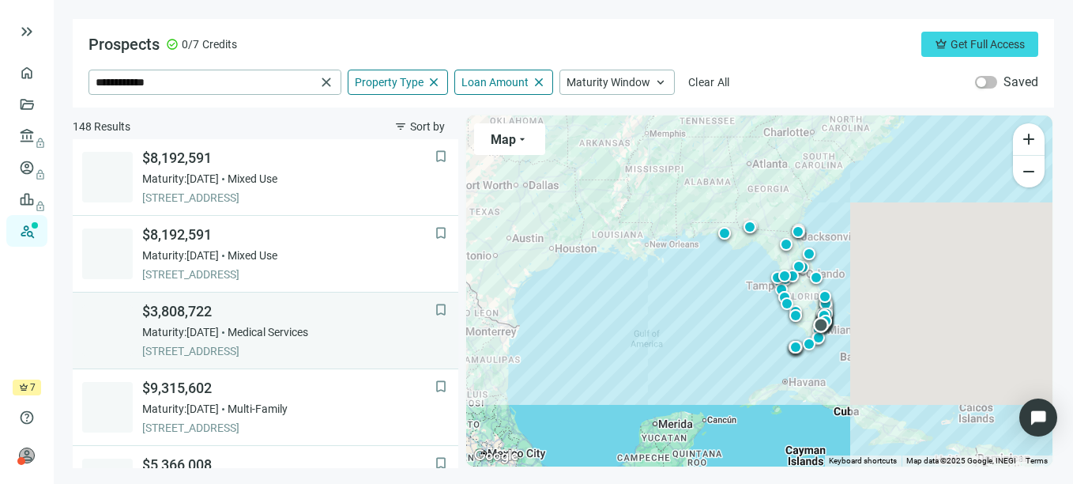
click at [263, 332] on span "Medical Services" at bounding box center [268, 332] width 81 height 16
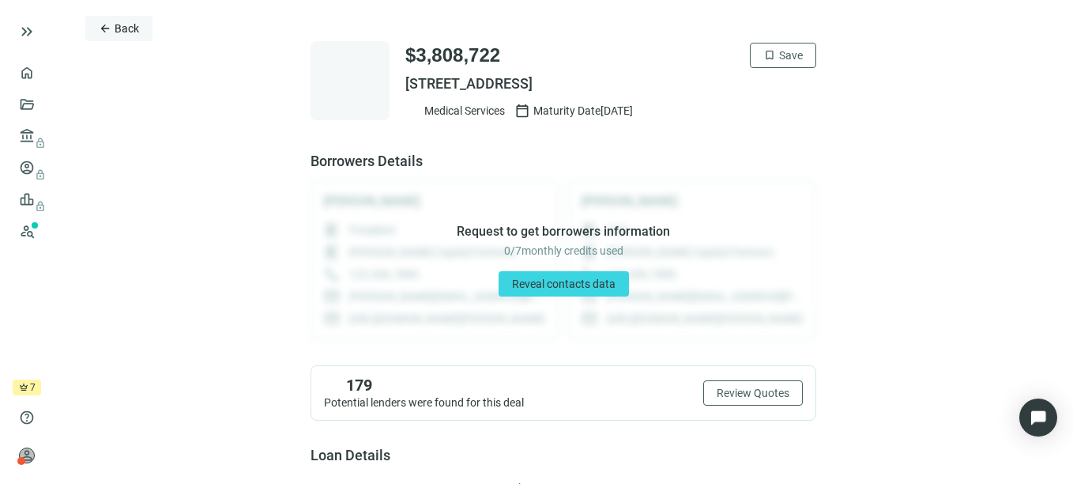
click at [133, 31] on span "Back" at bounding box center [127, 28] width 24 height 13
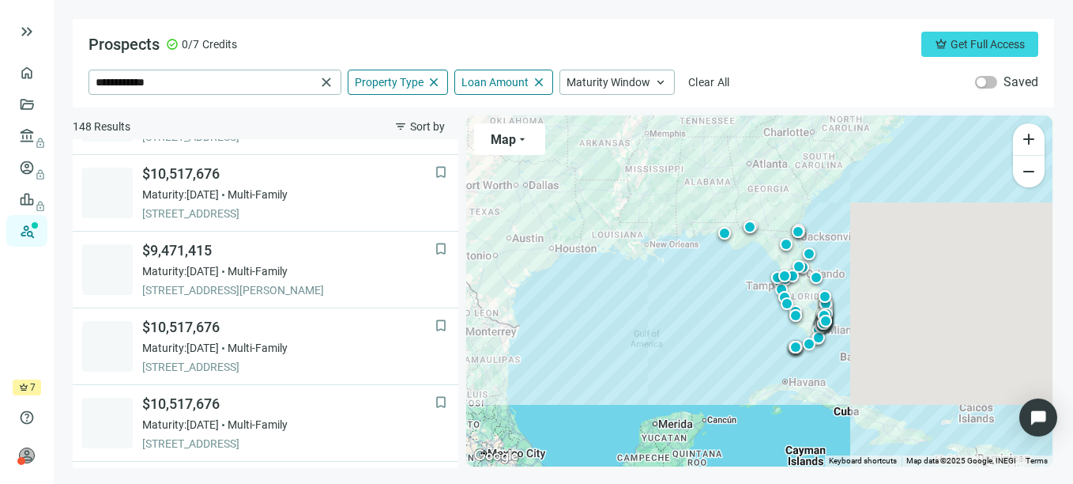
scroll to position [1248, 0]
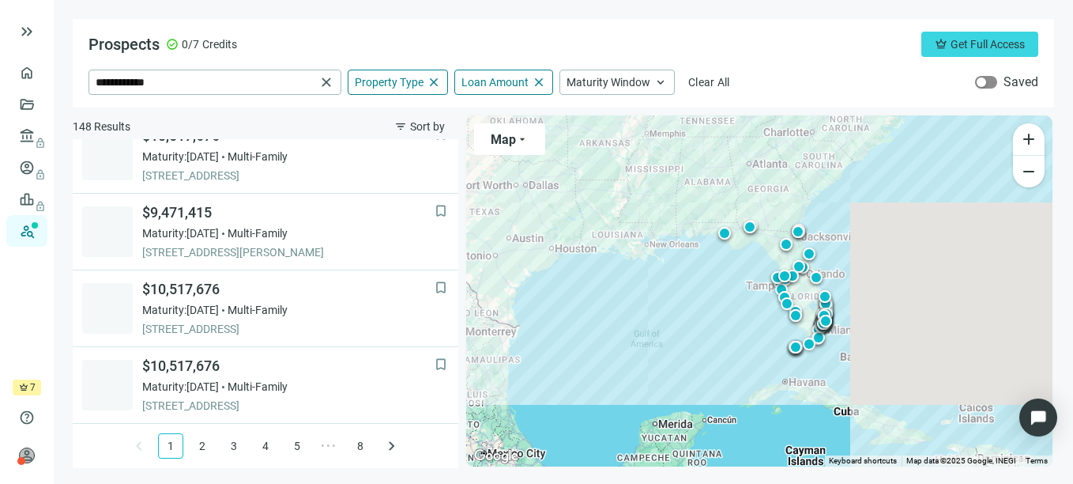
click at [986, 80] on div "button" at bounding box center [981, 81] width 9 height 9
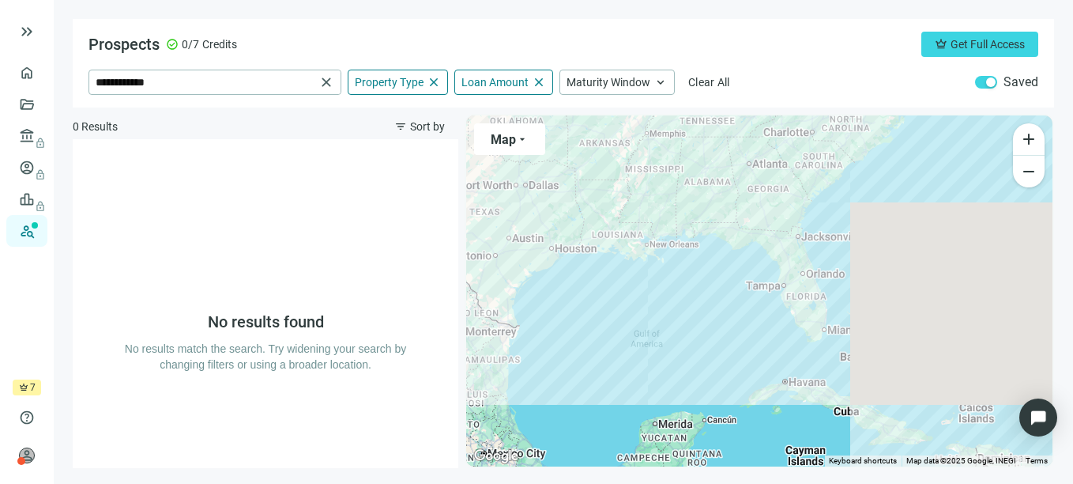
click at [980, 80] on span "button" at bounding box center [986, 82] width 22 height 13
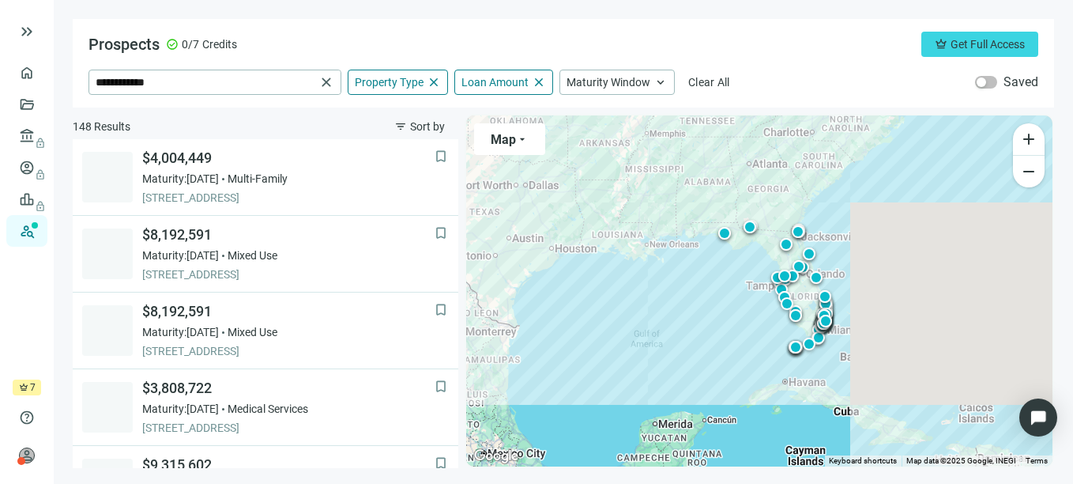
click at [751, 29] on div "**********" at bounding box center [563, 63] width 981 height 88
click at [24, 454] on span "person" at bounding box center [27, 455] width 16 height 16
click at [732, 52] on div "Prospects check_circle 0/7 Credits crown Get Full Access" at bounding box center [563, 44] width 950 height 25
click at [653, 86] on span "keyboard_arrow_up" at bounding box center [660, 82] width 14 height 14
click at [788, 53] on div "Prospects check_circle 0/7 Credits crown Get Full Access" at bounding box center [563, 44] width 950 height 25
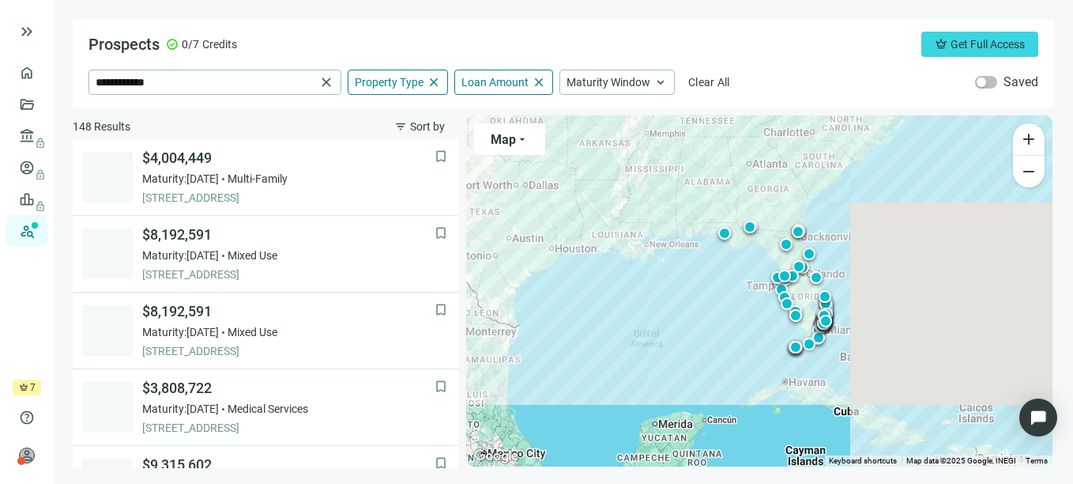
click at [998, 77] on div "Saved" at bounding box center [1006, 81] width 63 height 17
click at [981, 81] on div "button" at bounding box center [981, 81] width 9 height 9
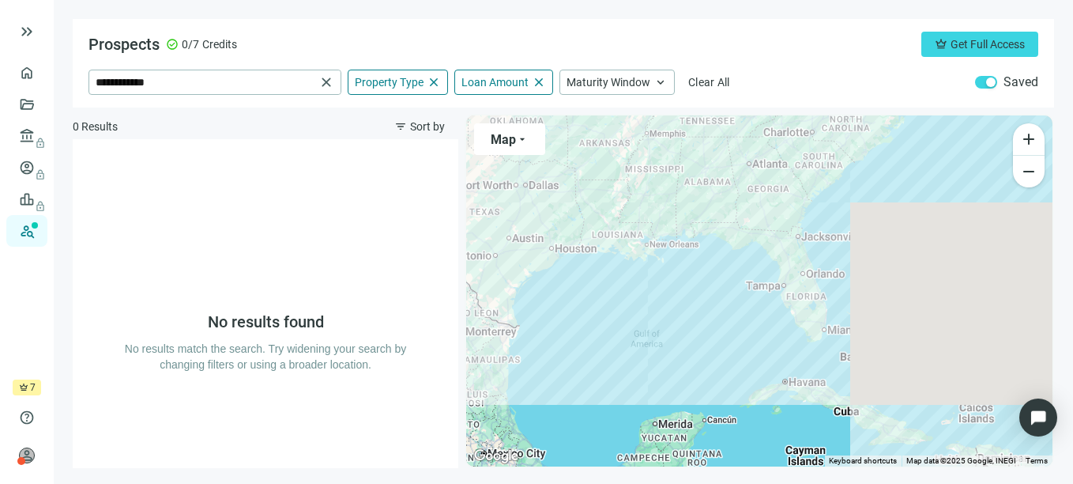
click at [981, 81] on span "button" at bounding box center [986, 82] width 22 height 13
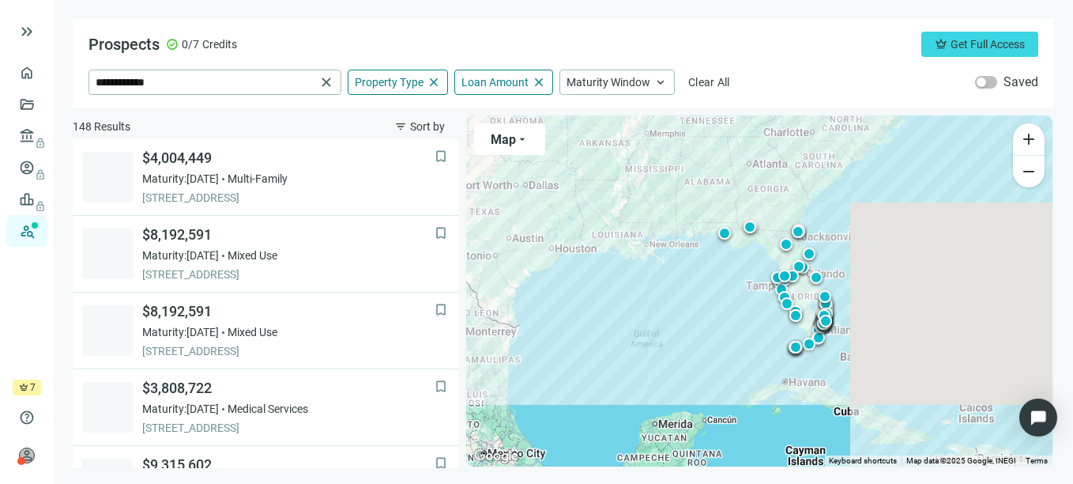
click at [773, 65] on div "**********" at bounding box center [563, 63] width 981 height 88
click at [1043, 423] on img "Open Intercom Messenger" at bounding box center [1038, 417] width 21 height 21
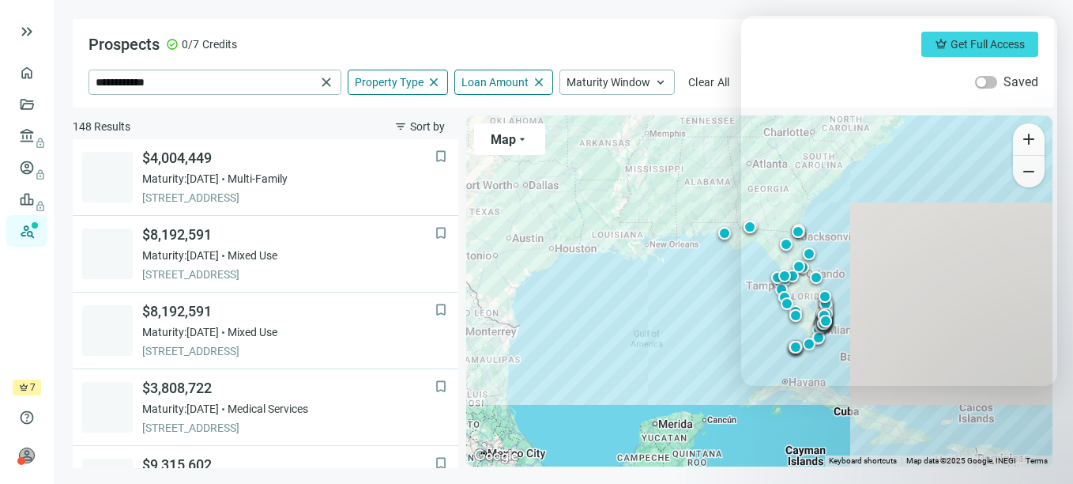
click at [637, 41] on div "Prospects check_circle 0/7 Credits crown Get Full Access" at bounding box center [563, 44] width 950 height 25
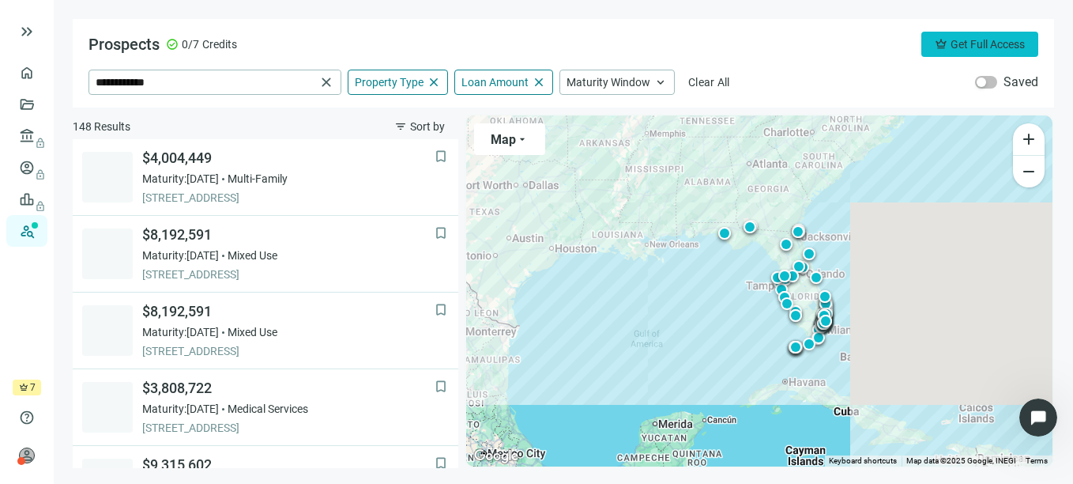
click at [962, 41] on span "Get Full Access" at bounding box center [987, 44] width 74 height 13
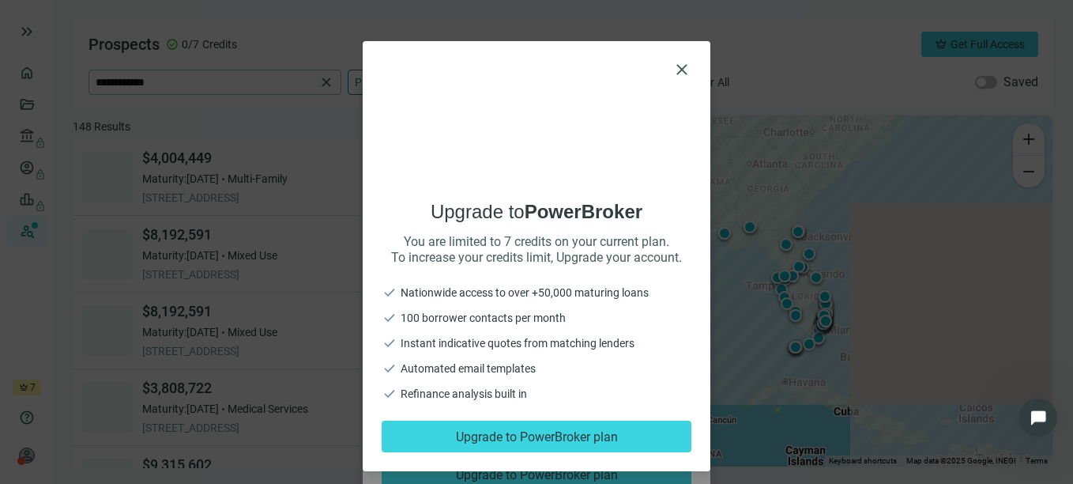
scroll to position [44, 0]
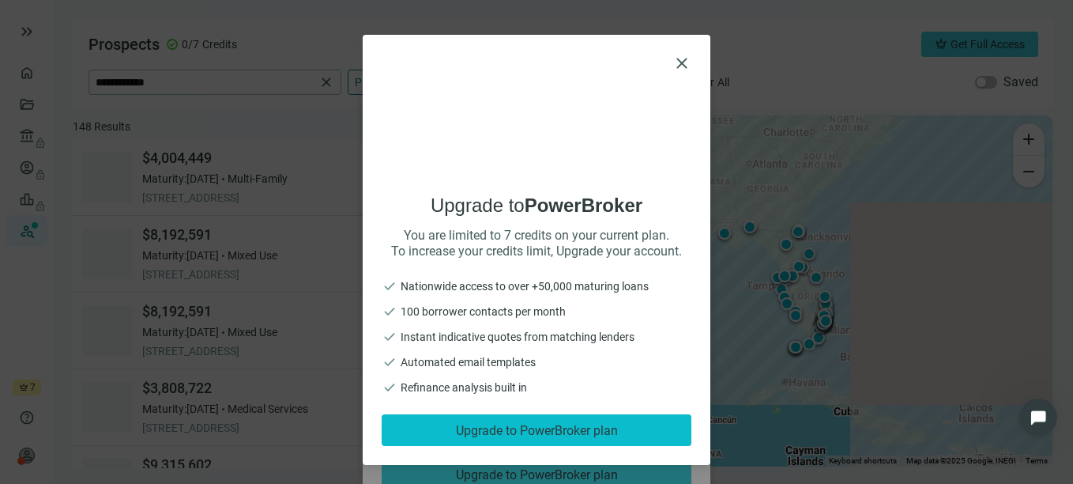
click at [505, 434] on span "Upgrade to PowerBroker plan" at bounding box center [537, 430] width 162 height 15
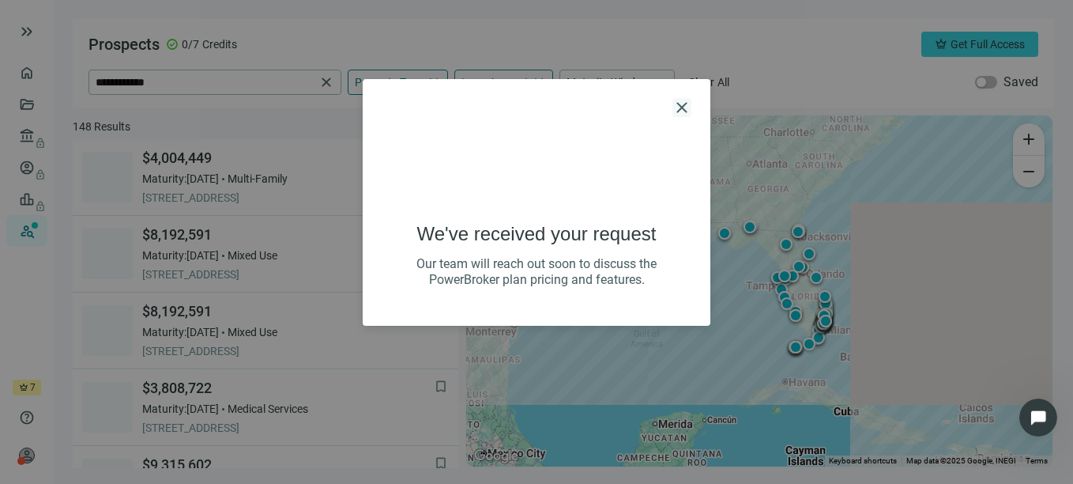
click at [679, 105] on span "close" at bounding box center [681, 107] width 19 height 19
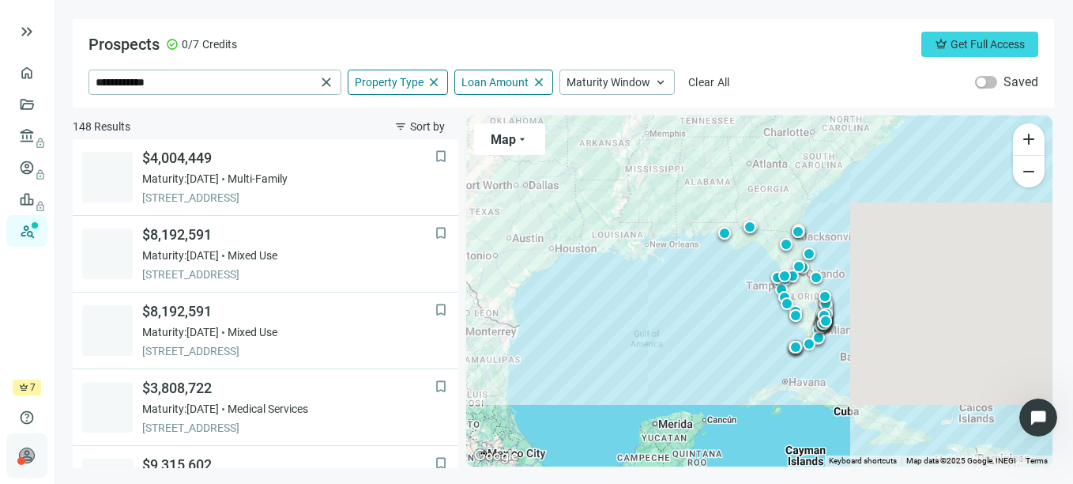
click at [28, 458] on span "person" at bounding box center [27, 455] width 16 height 16
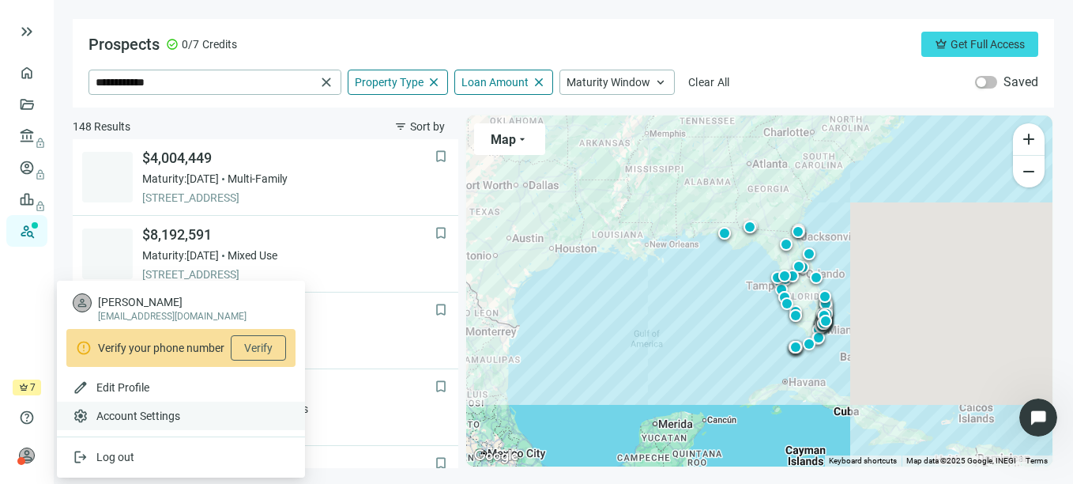
click at [152, 412] on span "Account Settings" at bounding box center [138, 416] width 84 height 16
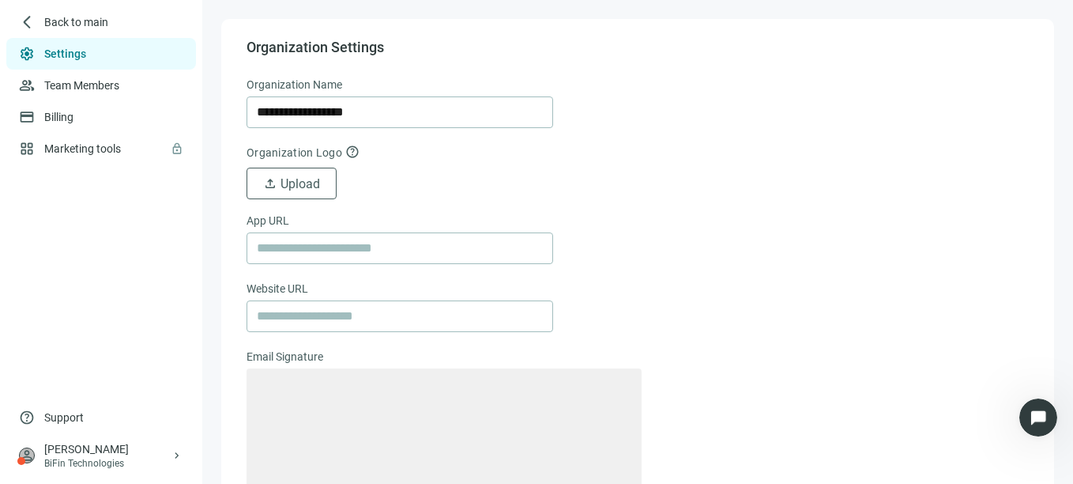
type textarea "**********"
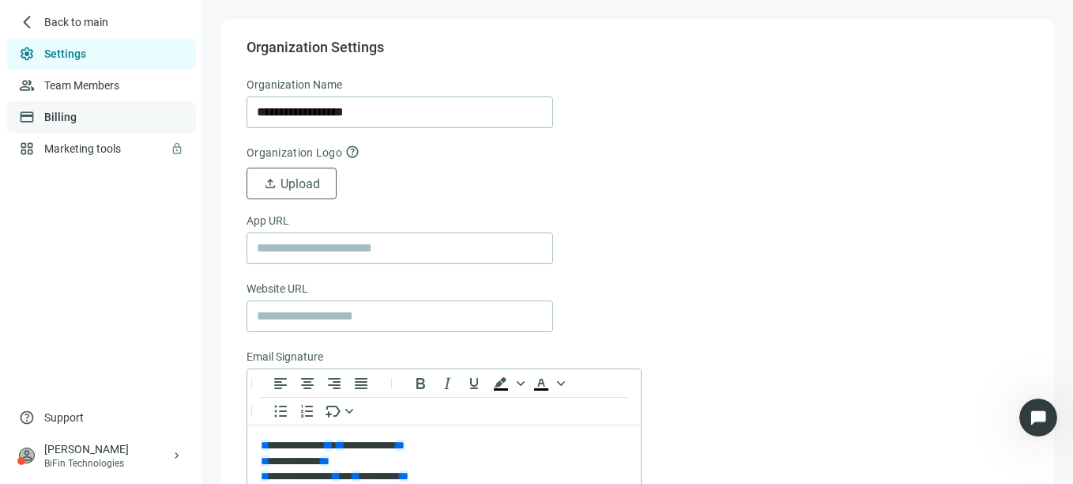
click at [46, 120] on link "Billing" at bounding box center [60, 117] width 32 height 13
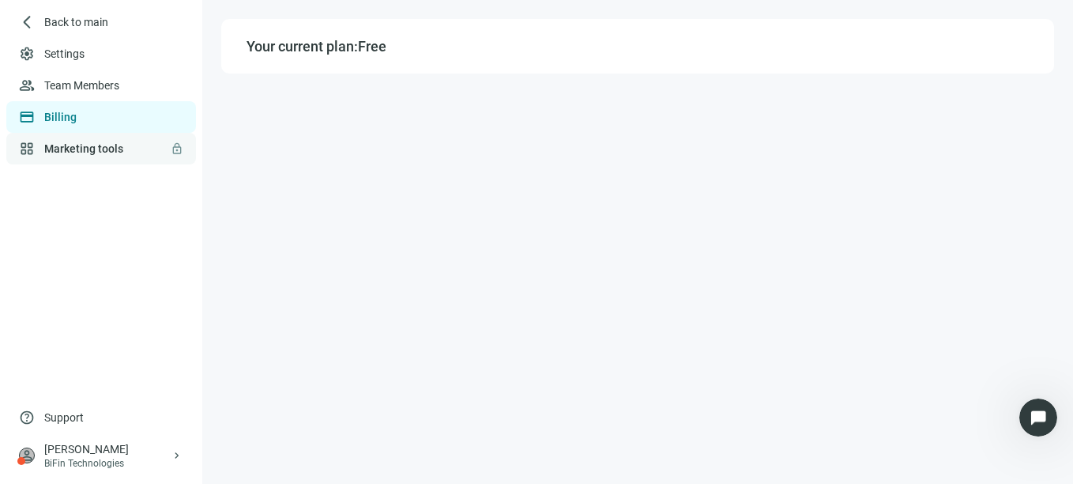
click at [63, 149] on link "Marketing tools lock" at bounding box center [83, 148] width 79 height 13
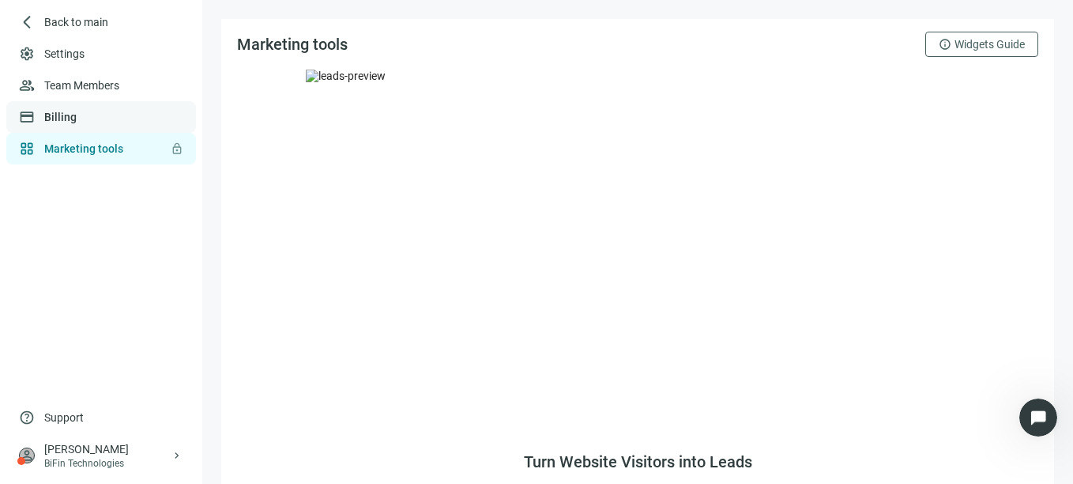
click at [65, 111] on link "Billing" at bounding box center [60, 117] width 32 height 13
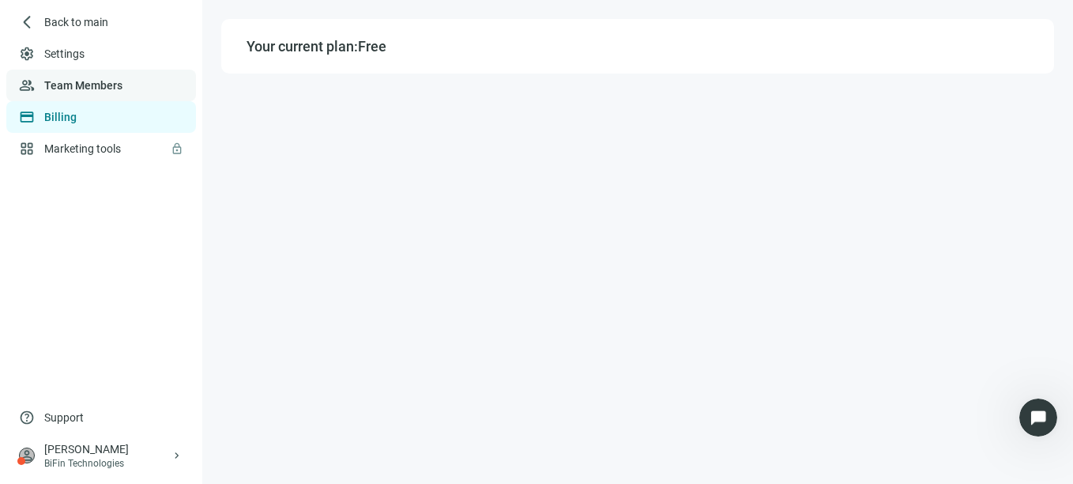
click at [74, 79] on link "Team Members" at bounding box center [83, 85] width 78 height 13
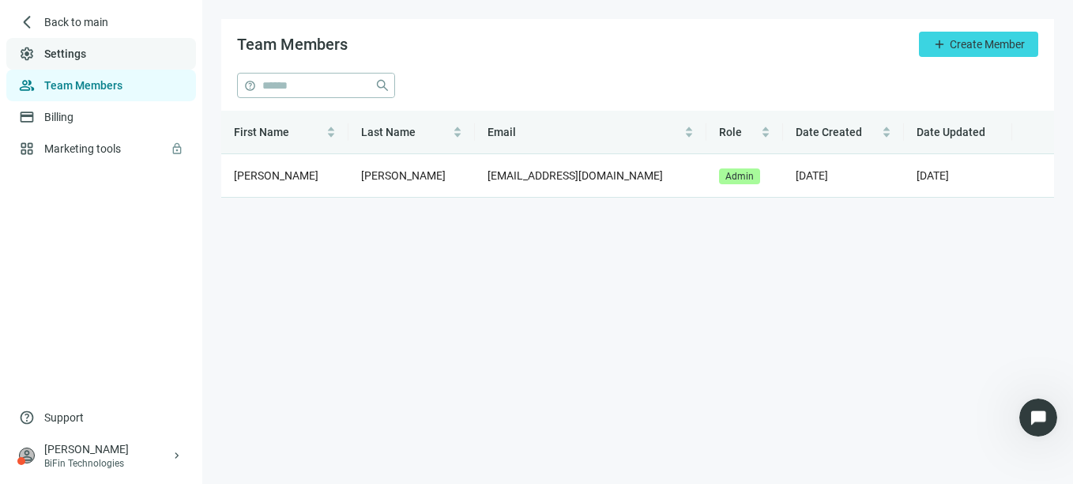
click at [63, 53] on link "Settings" at bounding box center [65, 53] width 42 height 13
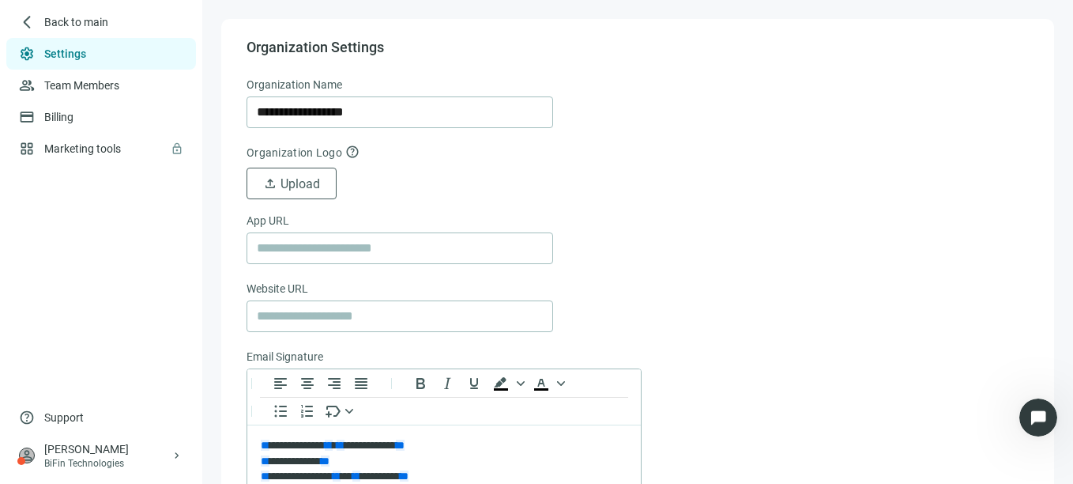
click at [732, 199] on form "**********" at bounding box center [638, 342] width 782 height 532
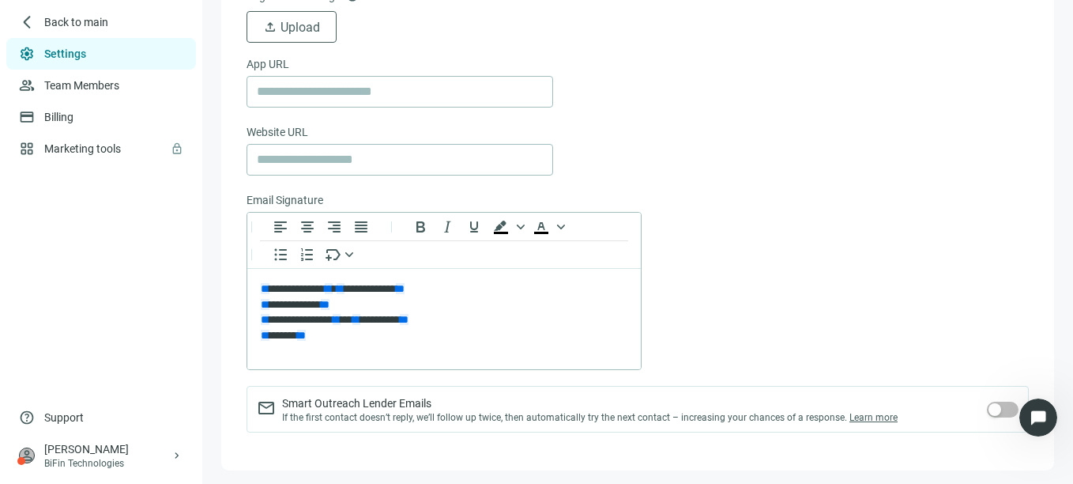
scroll to position [163, 0]
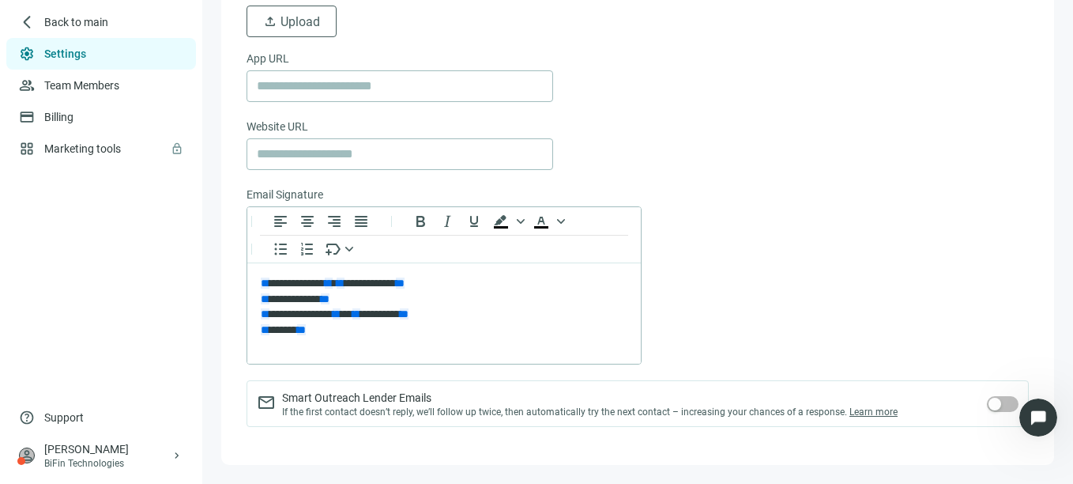
click at [770, 314] on div "To open the popup, press Shift+Enter To open the popup, press Shift+Enter" at bounding box center [638, 285] width 782 height 158
click at [71, 87] on link "Team Members" at bounding box center [83, 85] width 78 height 13
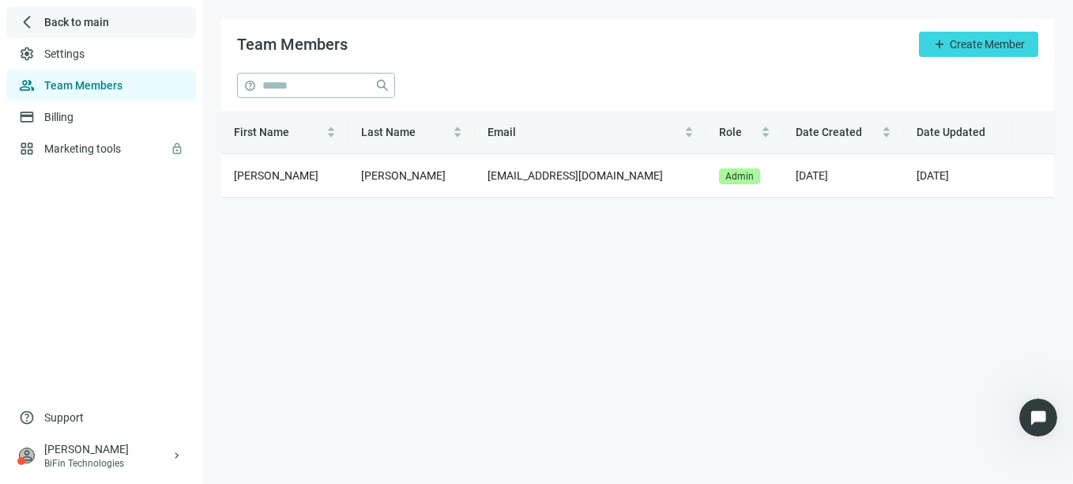
click at [66, 24] on span "Back to main" at bounding box center [76, 22] width 65 height 16
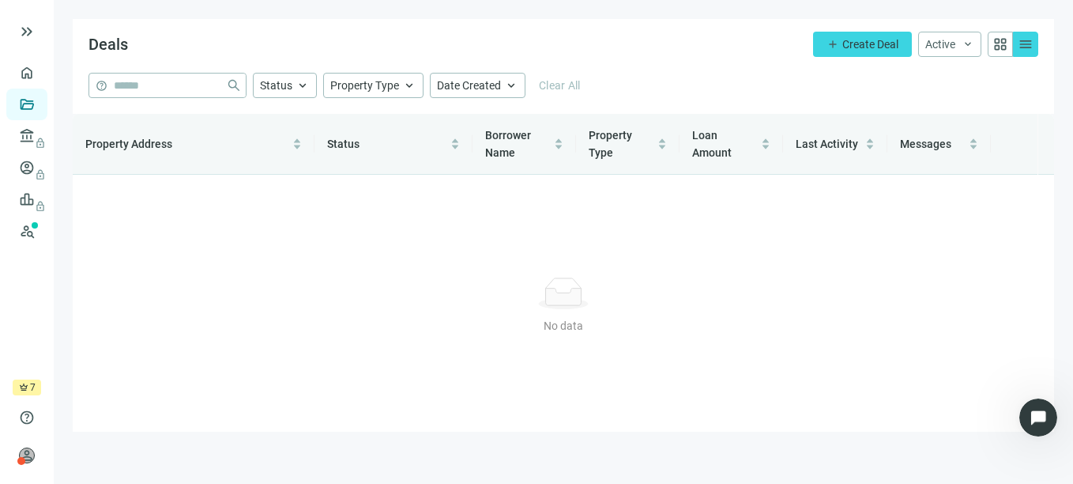
click at [66, 24] on div at bounding box center [67, 32] width 101 height 32
click at [40, 68] on link "Overview" at bounding box center [63, 72] width 47 height 13
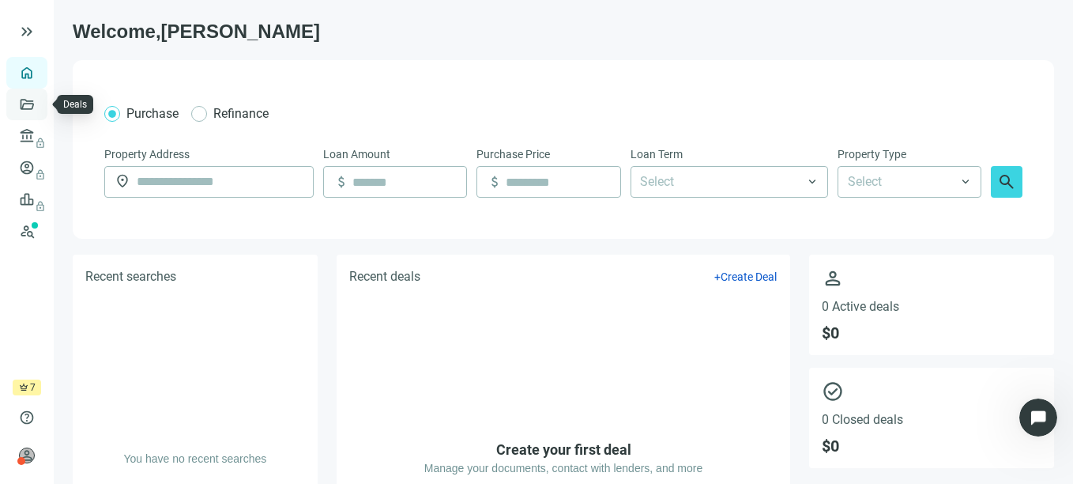
click at [40, 103] on link "Deals" at bounding box center [54, 104] width 28 height 13
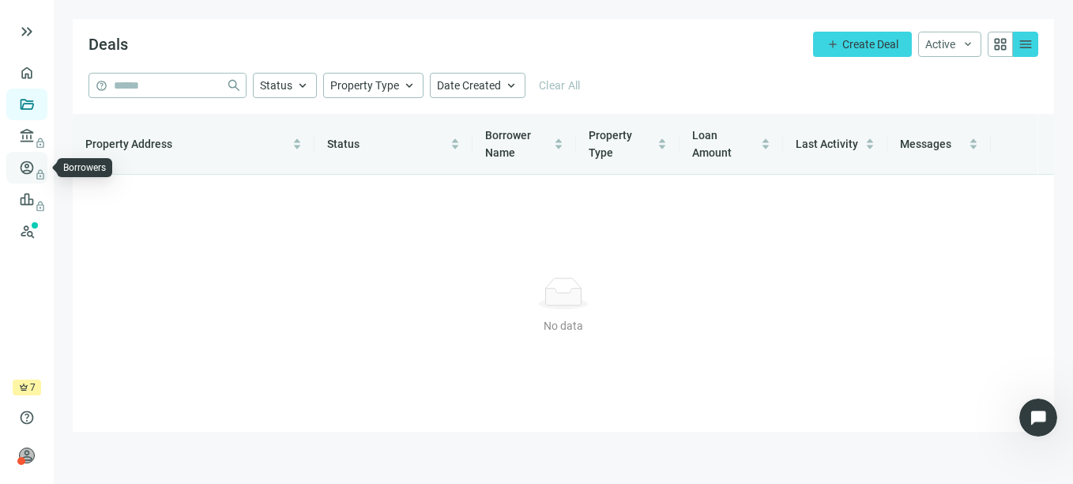
click at [40, 161] on link "Borrowers lock" at bounding box center [65, 167] width 51 height 13
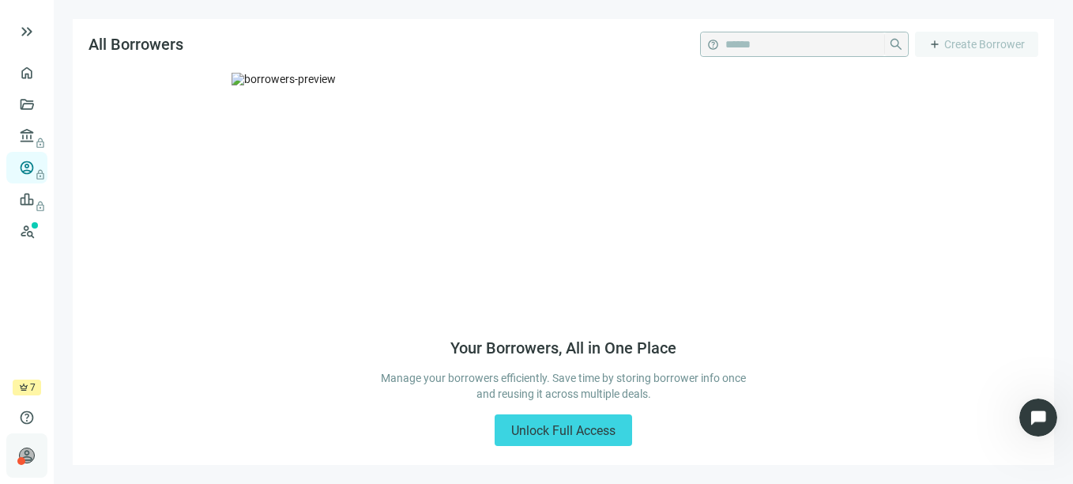
click at [28, 457] on span "person" at bounding box center [27, 455] width 16 height 16
click at [21, 32] on span "keyboard_double_arrow_right" at bounding box center [26, 31] width 19 height 19
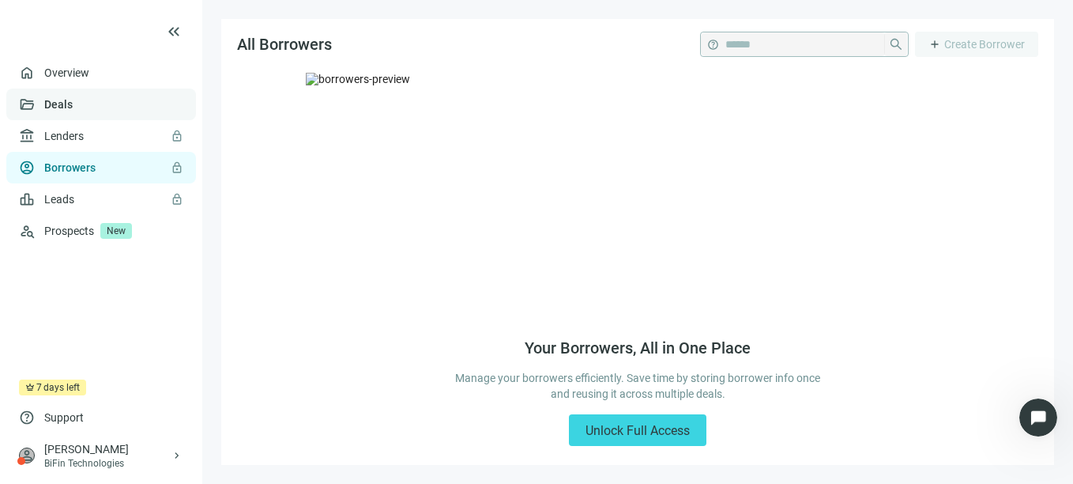
click at [66, 103] on link "Deals" at bounding box center [58, 104] width 28 height 13
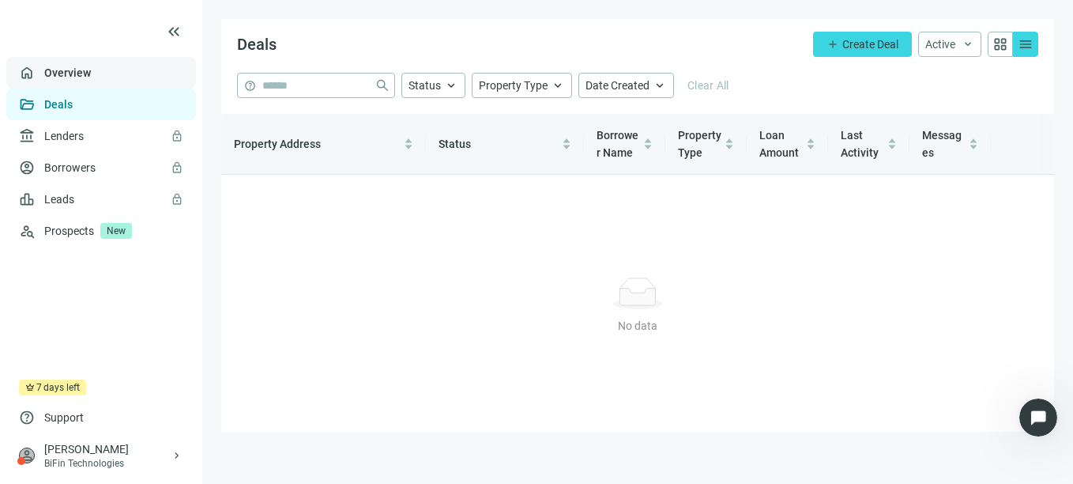
click at [78, 75] on link "Overview" at bounding box center [67, 72] width 47 height 13
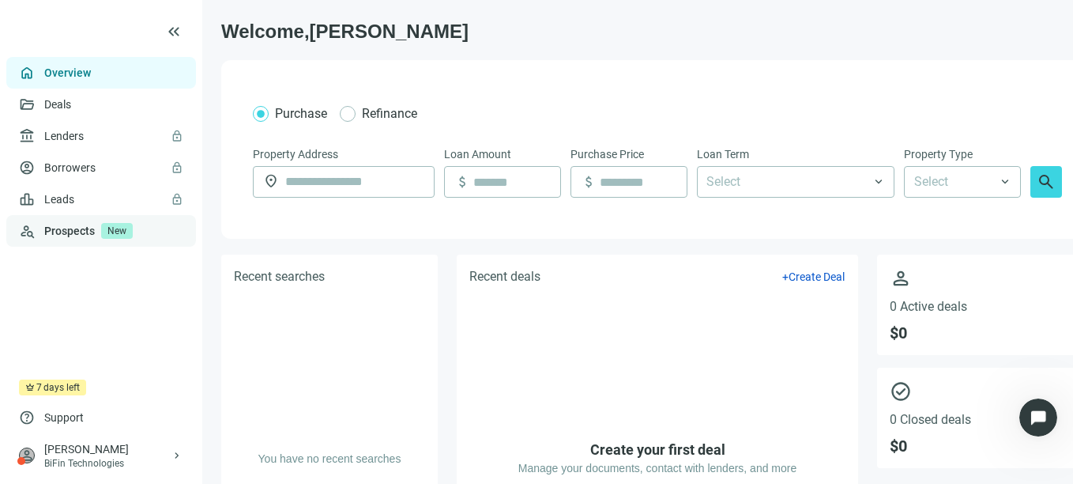
click at [103, 233] on span "New" at bounding box center [117, 231] width 32 height 16
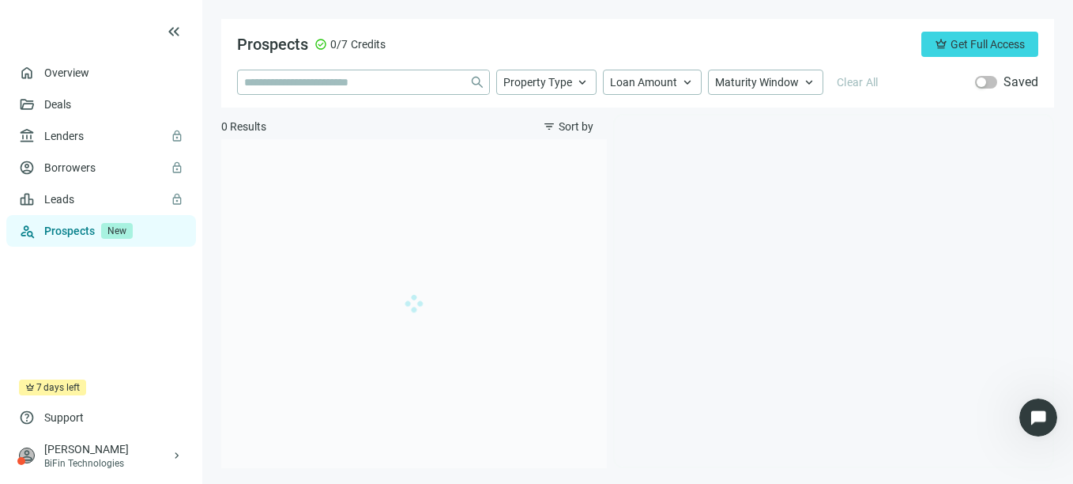
type input "**********"
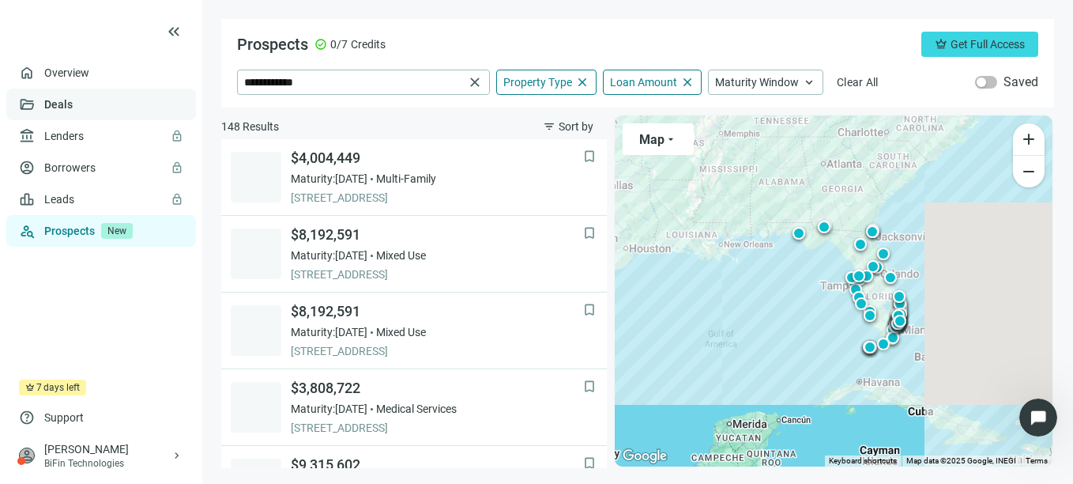
click at [64, 102] on link "Deals" at bounding box center [58, 104] width 28 height 13
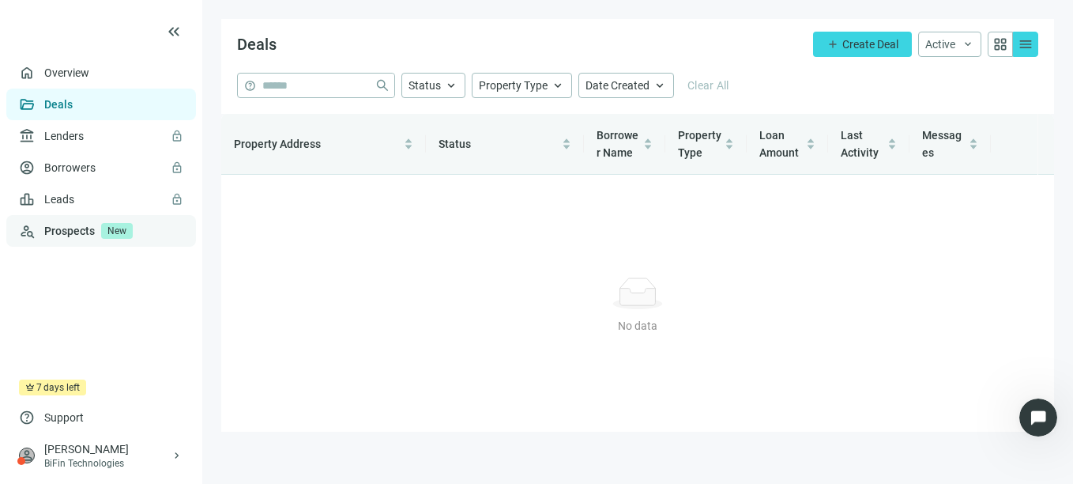
click at [73, 235] on link "Prospects New" at bounding box center [113, 231] width 139 height 32
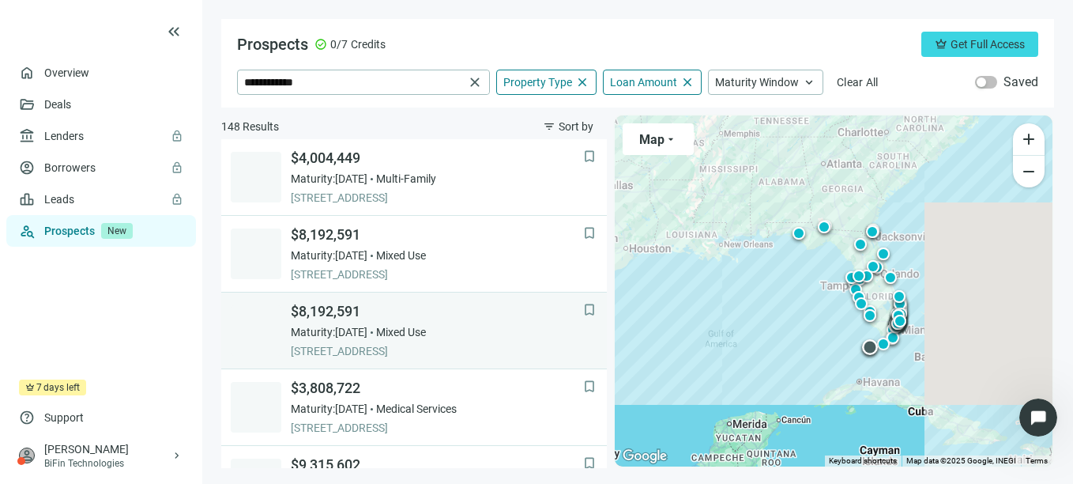
click at [367, 336] on span "Maturity: [DATE]" at bounding box center [329, 332] width 77 height 16
